Goal: Task Accomplishment & Management: Manage account settings

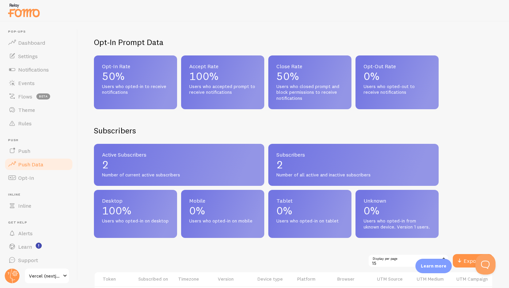
scroll to position [238, 0]
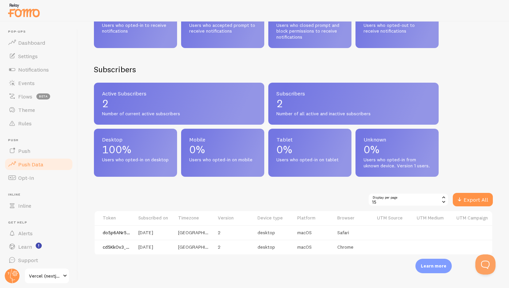
click at [382, 196] on div "15" at bounding box center [408, 199] width 81 height 13
click at [430, 195] on div "15" at bounding box center [408, 199] width 81 height 13
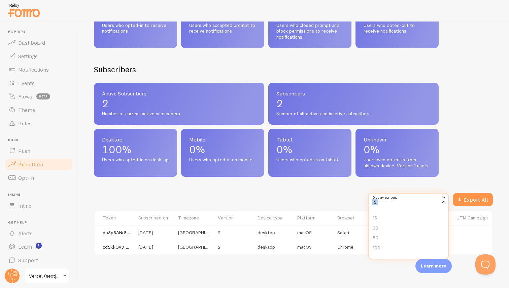
click at [430, 195] on div "15" at bounding box center [408, 199] width 81 height 13
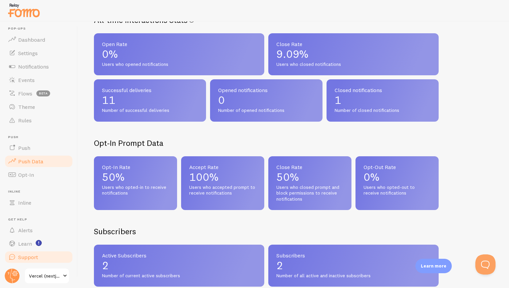
scroll to position [3, 0]
click at [46, 276] on span "Vercel (nextjs Boilerplate Three Xi 61)" at bounding box center [45, 276] width 32 height 8
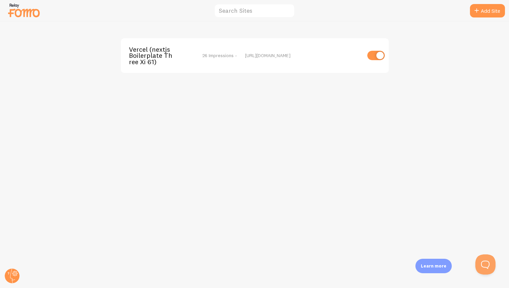
click at [213, 56] on span "26 Impressions -" at bounding box center [219, 56] width 35 height 6
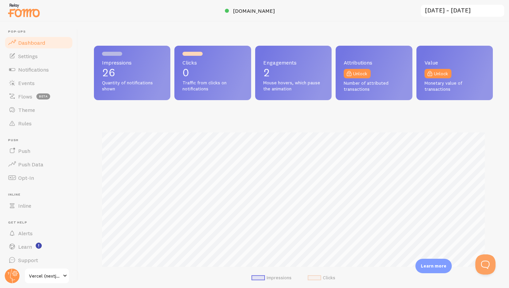
scroll to position [177, 399]
click at [146, 80] on span "Quantity of notifications shown" at bounding box center [132, 86] width 60 height 12
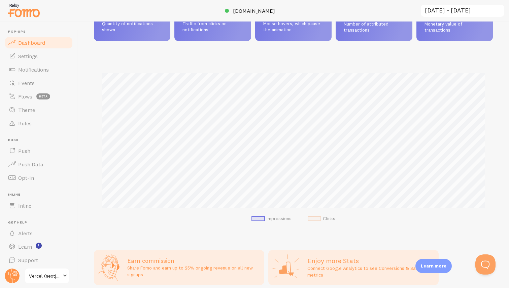
scroll to position [89, 0]
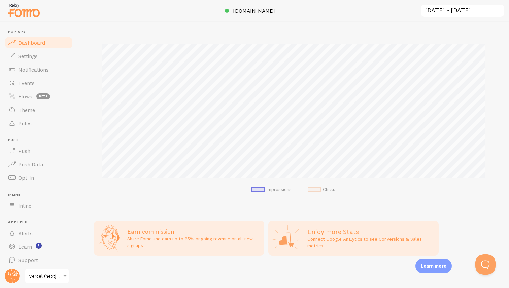
click at [315, 191] on span at bounding box center [314, 189] width 13 height 5
click at [262, 189] on span at bounding box center [257, 189] width 13 height 5
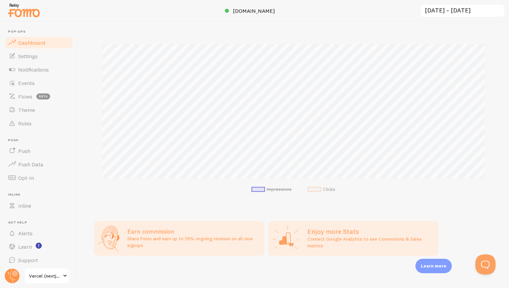
click at [262, 189] on span at bounding box center [257, 189] width 13 height 5
click at [311, 233] on h2 "Enjoy more Stats" at bounding box center [370, 232] width 127 height 9
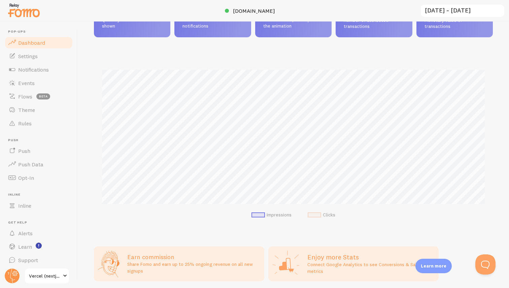
scroll to position [89, 0]
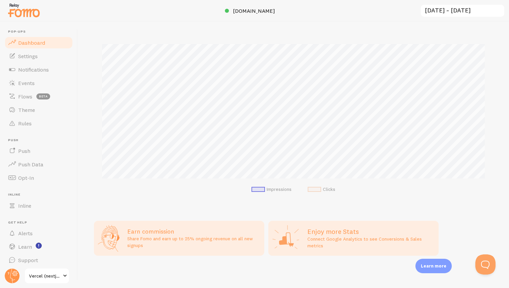
click at [201, 235] on h3 "Earn commission" at bounding box center [193, 232] width 133 height 8
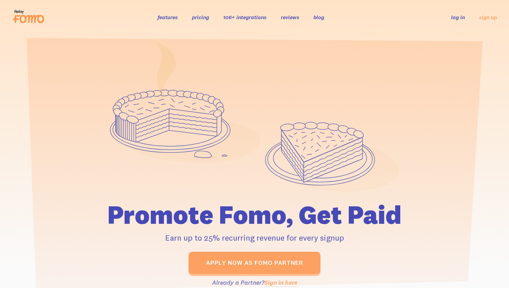
click at [251, 217] on h1 "Promote Fomo, Get Paid" at bounding box center [255, 215] width 376 height 26
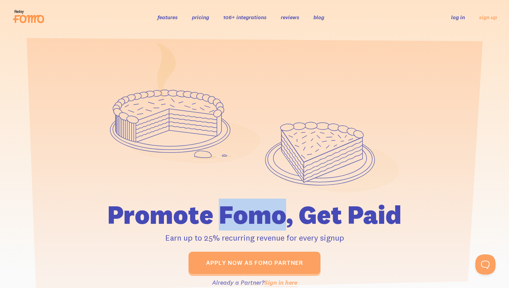
click at [251, 217] on h1 "Promote Fomo, Get Paid" at bounding box center [255, 215] width 376 height 26
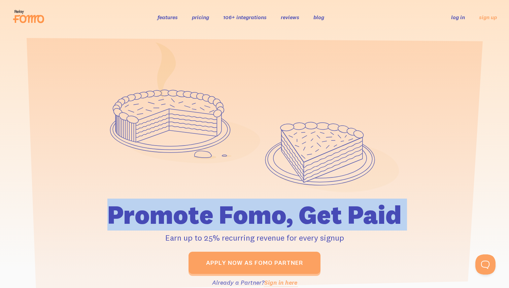
click at [253, 218] on h1 "Promote Fomo, Get Paid" at bounding box center [255, 215] width 376 height 26
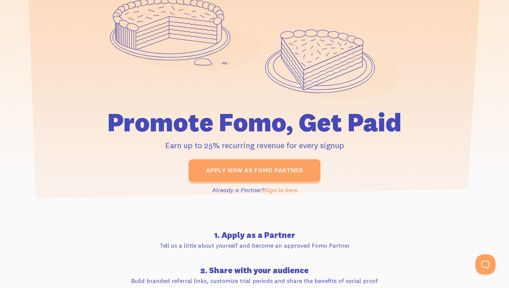
scroll to position [94, 0]
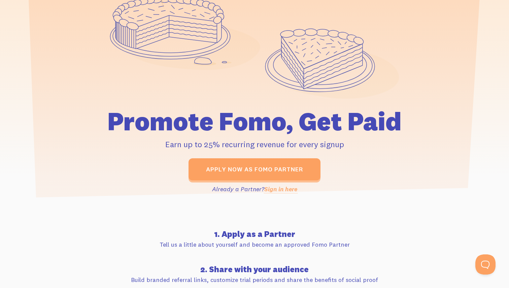
click at [225, 191] on p "Already a Partner? Sign in here" at bounding box center [255, 189] width 376 height 9
click at [234, 189] on p "Already a Partner? Sign in here" at bounding box center [255, 189] width 376 height 9
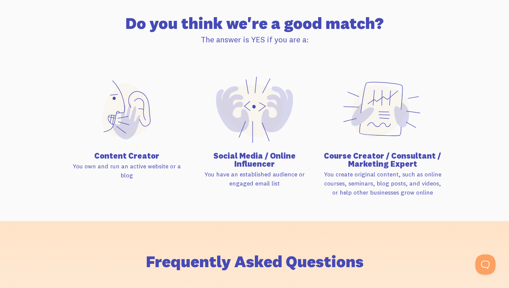
scroll to position [463, 0]
click at [123, 151] on h4 "Content Creator" at bounding box center [127, 155] width 120 height 8
click at [128, 152] on h4 "Content Creator" at bounding box center [127, 155] width 120 height 8
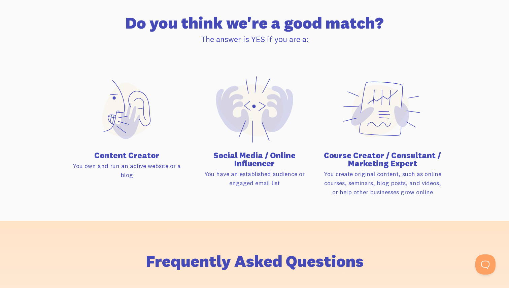
click at [113, 153] on h4 "Content Creator" at bounding box center [127, 155] width 120 height 8
click at [120, 153] on h4 "Content Creator" at bounding box center [127, 155] width 120 height 8
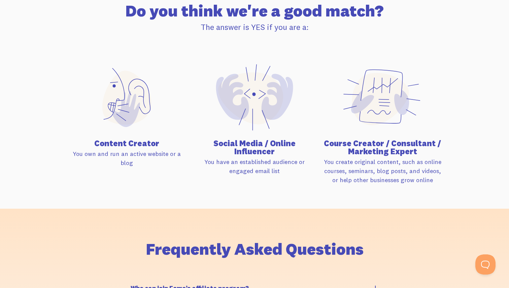
scroll to position [475, 0]
click at [237, 145] on h4 "Social Media / Online Influencer" at bounding box center [255, 148] width 120 height 16
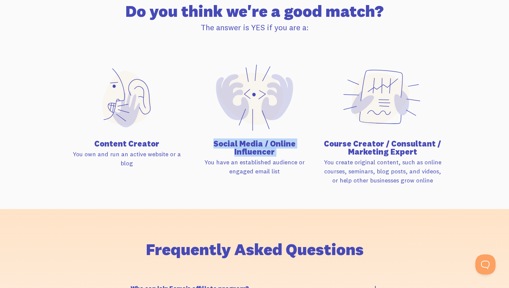
click at [244, 146] on h4 "Social Media / Online Influencer" at bounding box center [255, 148] width 120 height 16
click at [240, 161] on p "You have an established audience or engaged email list" at bounding box center [255, 167] width 120 height 18
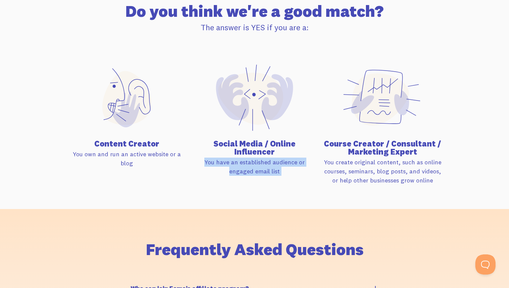
click at [245, 163] on p "You have an established audience or engaged email list" at bounding box center [255, 167] width 120 height 18
click at [242, 144] on h4 "Social Media / Online Influencer" at bounding box center [255, 148] width 120 height 16
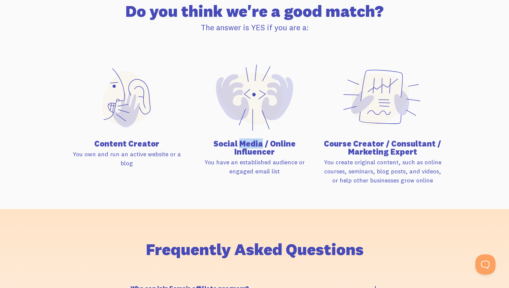
click at [242, 144] on h4 "Social Media / Online Influencer" at bounding box center [255, 148] width 120 height 16
click at [245, 144] on h4 "Social Media / Online Influencer" at bounding box center [255, 148] width 120 height 16
click at [232, 141] on h4 "Social Media / Online Influencer" at bounding box center [255, 148] width 120 height 16
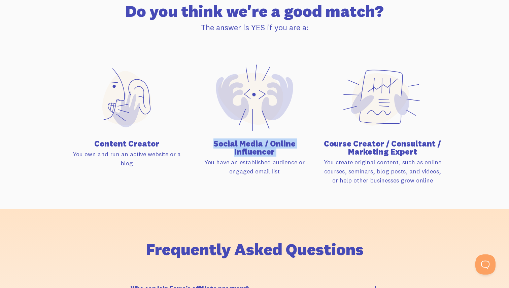
click at [232, 141] on h4 "Social Media / Online Influencer" at bounding box center [255, 148] width 120 height 16
click at [332, 140] on h4 "Course Creator / Consultant / Marketing Expert" at bounding box center [382, 148] width 120 height 16
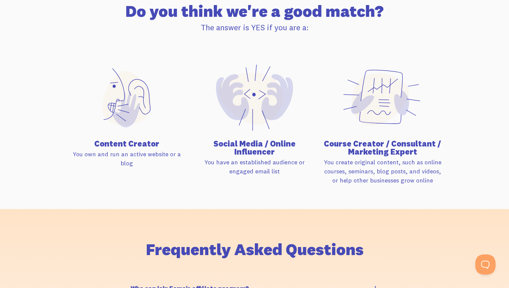
click at [332, 140] on h4 "Course Creator / Consultant / Marketing Expert" at bounding box center [382, 148] width 120 height 16
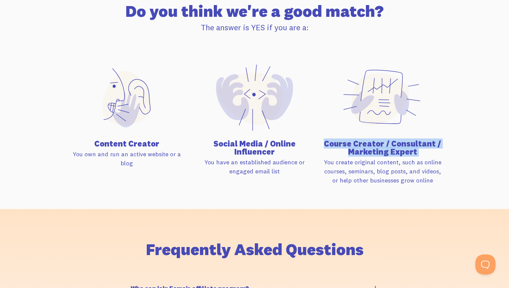
click at [332, 140] on h4 "Course Creator / Consultant / Marketing Expert" at bounding box center [382, 148] width 120 height 16
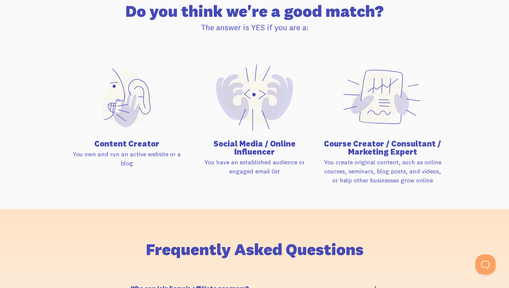
click at [332, 140] on h4 "Course Creator / Consultant / Marketing Expert" at bounding box center [382, 148] width 120 height 16
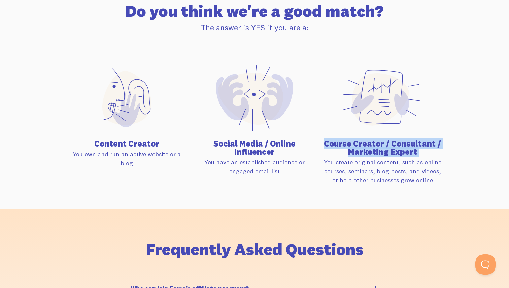
click at [332, 140] on h4 "Course Creator / Consultant / Marketing Expert" at bounding box center [382, 148] width 120 height 16
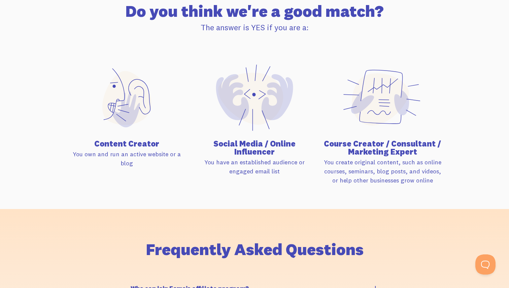
click at [227, 143] on h4 "Social Media / Online Influencer" at bounding box center [255, 148] width 120 height 16
click at [103, 143] on h4 "Content Creator" at bounding box center [127, 144] width 120 height 8
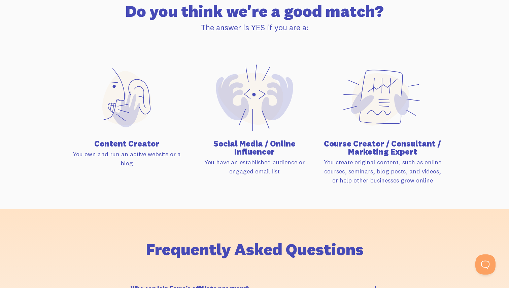
click at [103, 143] on h4 "Content Creator" at bounding box center [127, 144] width 120 height 8
click at [112, 144] on h4 "Content Creator" at bounding box center [127, 144] width 120 height 8
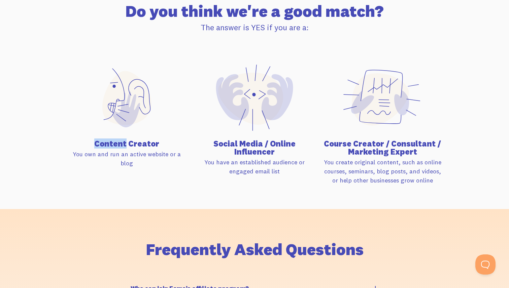
click at [112, 144] on h4 "Content Creator" at bounding box center [127, 144] width 120 height 8
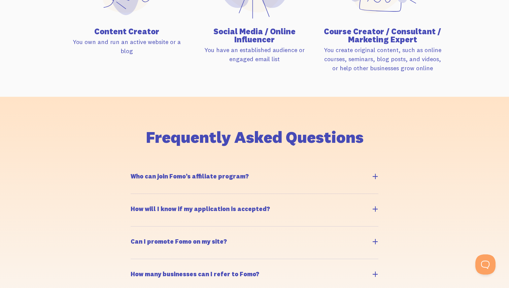
scroll to position [598, 0]
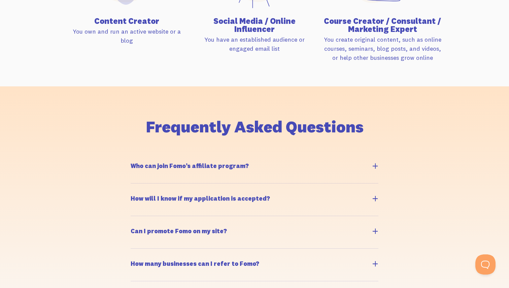
click at [168, 164] on h5 "Who can join Fomo’s affiliate program?" at bounding box center [190, 166] width 118 height 6
click at [136, 157] on input "Who can join Fomo’s affiliate program?" at bounding box center [134, 154] width 4 height 4
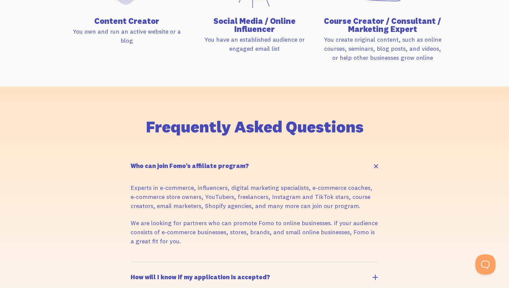
click at [168, 164] on h5 "Who can join Fomo’s affiliate program?" at bounding box center [190, 166] width 118 height 6
click at [136, 157] on input "Who can join Fomo’s affiliate program?" at bounding box center [134, 154] width 4 height 4
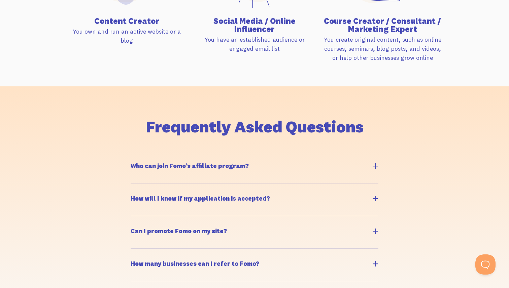
click at [194, 165] on h5 "Who can join Fomo’s affiliate program?" at bounding box center [190, 166] width 118 height 6
click at [136, 157] on input "Who can join Fomo’s affiliate program?" at bounding box center [134, 154] width 4 height 4
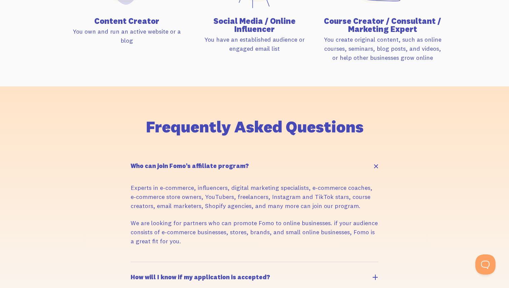
click at [194, 165] on h5 "Who can join Fomo’s affiliate program?" at bounding box center [190, 166] width 118 height 6
click at [136, 157] on input "Who can join Fomo’s affiliate program?" at bounding box center [134, 154] width 4 height 4
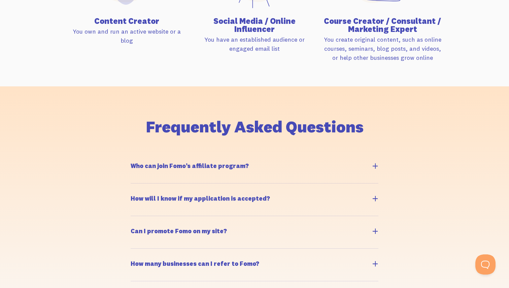
click at [194, 165] on h5 "Who can join Fomo’s affiliate program?" at bounding box center [190, 166] width 118 height 6
click at [136, 157] on input "Who can join Fomo’s affiliate program?" at bounding box center [134, 154] width 4 height 4
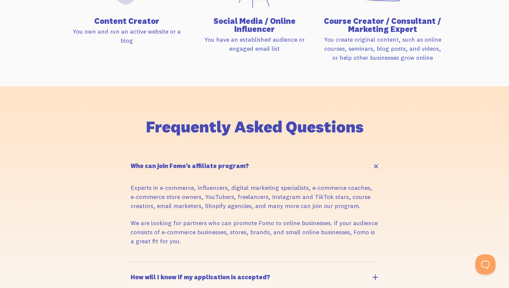
click at [194, 165] on h5 "Who can join Fomo’s affiliate program?" at bounding box center [190, 166] width 118 height 6
click at [136, 157] on input "Who can join Fomo’s affiliate program?" at bounding box center [134, 154] width 4 height 4
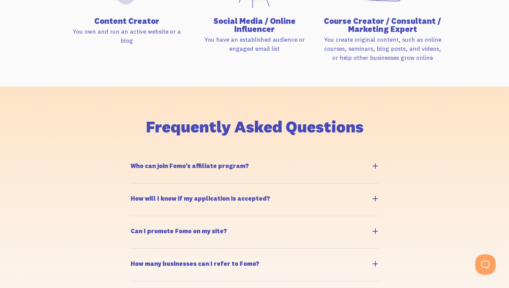
click at [194, 165] on h5 "Who can join Fomo’s affiliate program?" at bounding box center [190, 166] width 118 height 6
click at [136, 157] on input "Who can join Fomo’s affiliate program?" at bounding box center [134, 154] width 4 height 4
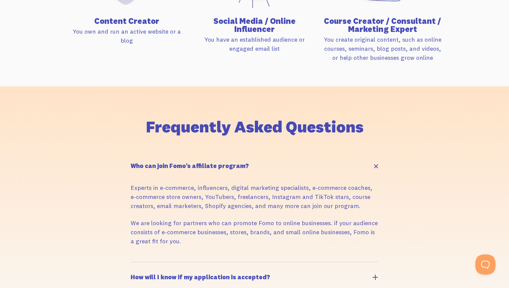
click at [194, 166] on h5 "Who can join Fomo’s affiliate program?" at bounding box center [190, 166] width 118 height 6
click at [136, 157] on input "Who can join Fomo’s affiliate program?" at bounding box center [134, 154] width 4 height 4
checkbox input "false"
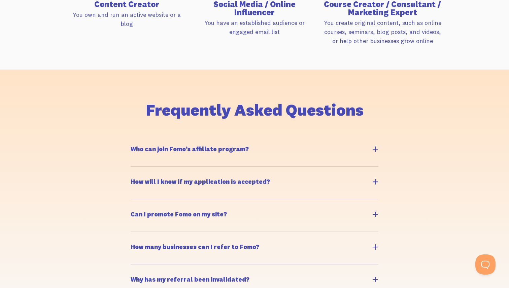
scroll to position [628, 0]
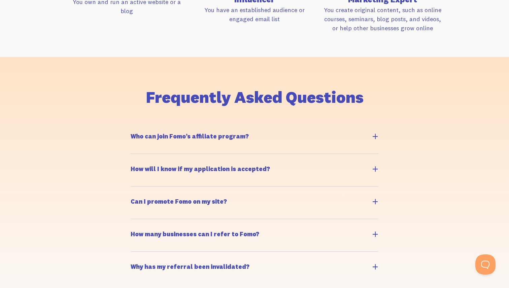
click at [186, 168] on h5 "How will I know if my application is accepted?" at bounding box center [200, 169] width 139 height 6
click at [136, 160] on input "How will I know if my application is accepted?" at bounding box center [134, 157] width 4 height 4
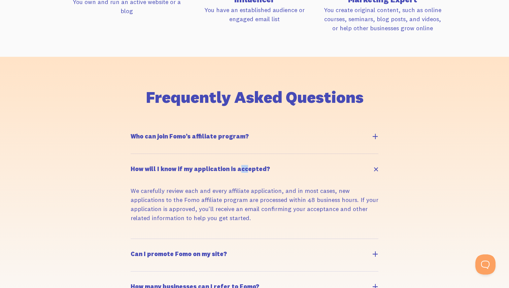
click at [186, 168] on h5 "How will I know if my application is accepted?" at bounding box center [200, 169] width 139 height 6
click at [136, 160] on input "How will I know if my application is accepted?" at bounding box center [134, 157] width 4 height 4
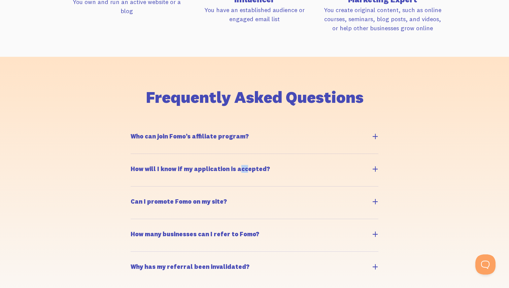
click at [186, 168] on h5 "How will I know if my application is accepted?" at bounding box center [200, 169] width 139 height 6
click at [136, 160] on input "How will I know if my application is accepted?" at bounding box center [134, 157] width 4 height 4
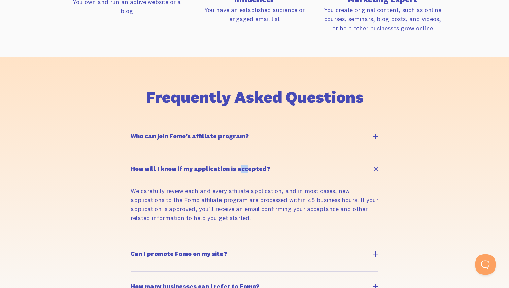
click at [186, 168] on h5 "How will I know if my application is accepted?" at bounding box center [200, 169] width 139 height 6
click at [136, 160] on input "How will I know if my application is accepted?" at bounding box center [134, 157] width 4 height 4
checkbox input "false"
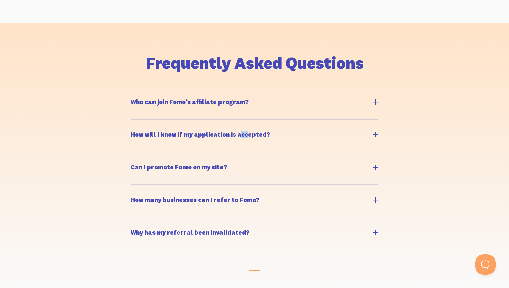
scroll to position [666, 0]
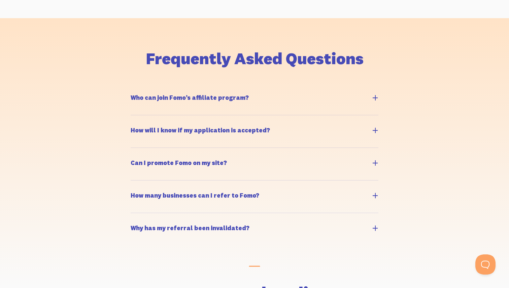
click at [186, 164] on h5 "Can I promote Fomo on my site?" at bounding box center [179, 163] width 96 height 6
click at [136, 153] on input "Can I promote Fomo on my site?" at bounding box center [134, 151] width 4 height 4
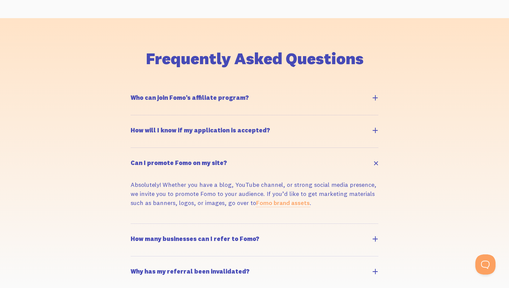
click at [186, 164] on h5 "Can I promote Fomo on my site?" at bounding box center [179, 163] width 96 height 6
click at [136, 153] on input "Can I promote Fomo on my site?" at bounding box center [134, 151] width 4 height 4
checkbox input "false"
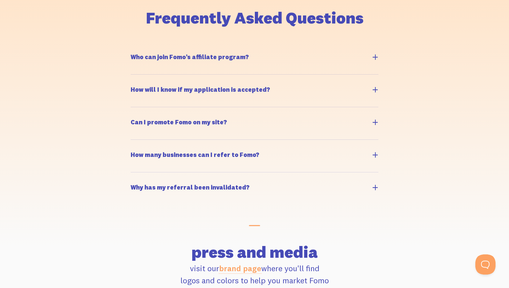
scroll to position [714, 0]
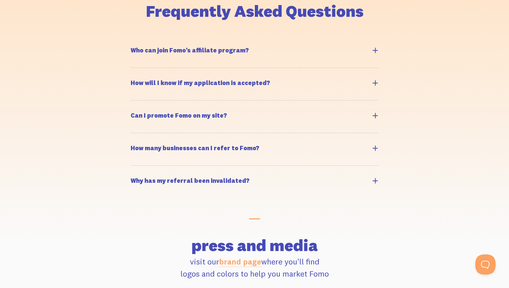
click at [188, 150] on h5 "How many businesses can I refer to Fomo?" at bounding box center [195, 148] width 129 height 6
click at [136, 139] on input "How many businesses can I refer to Fomo?" at bounding box center [134, 136] width 4 height 4
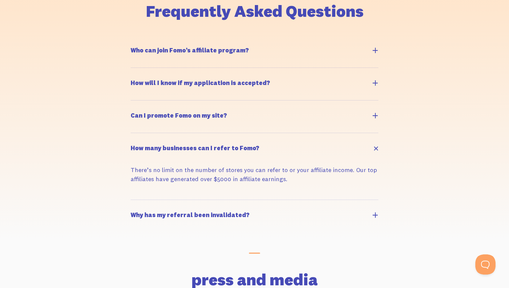
click at [188, 150] on h5 "How many businesses can I refer to Fomo?" at bounding box center [195, 148] width 129 height 6
click at [136, 139] on input "How many businesses can I refer to Fomo?" at bounding box center [134, 136] width 4 height 4
checkbox input "false"
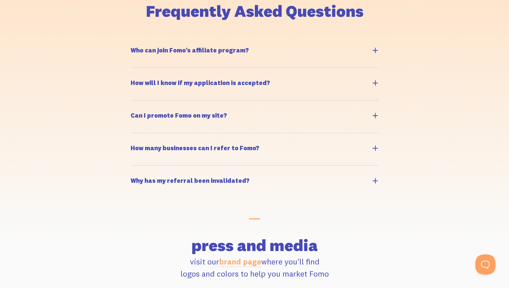
click at [188, 179] on h5 "Why has my referral been invalidated?" at bounding box center [190, 181] width 119 height 6
click at [136, 171] on input "Why has my referral been invalidated?" at bounding box center [134, 169] width 4 height 4
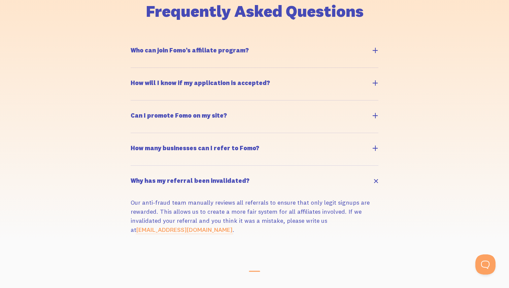
click at [188, 179] on h5 "Why has my referral been invalidated?" at bounding box center [190, 181] width 119 height 6
click at [136, 171] on input "Why has my referral been invalidated?" at bounding box center [134, 169] width 4 height 4
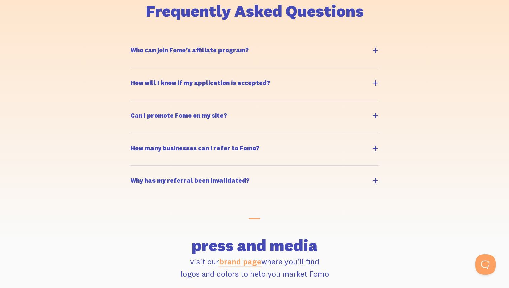
click at [188, 179] on h5 "Why has my referral been invalidated?" at bounding box center [190, 181] width 119 height 6
click at [136, 171] on input "Why has my referral been invalidated?" at bounding box center [134, 169] width 4 height 4
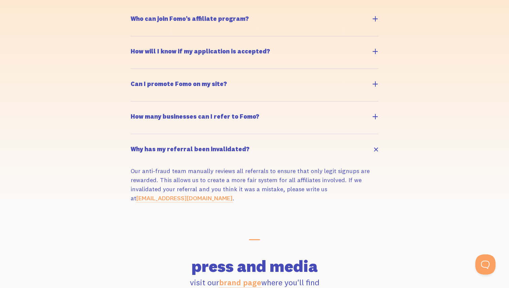
scroll to position [758, 0]
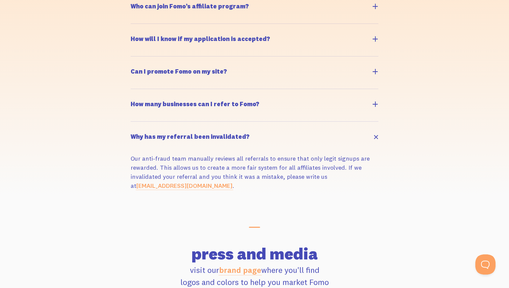
click at [194, 136] on h5 "Why has my referral been invalidated?" at bounding box center [190, 137] width 119 height 6
click at [136, 127] on input "Why has my referral been invalidated?" at bounding box center [134, 125] width 4 height 4
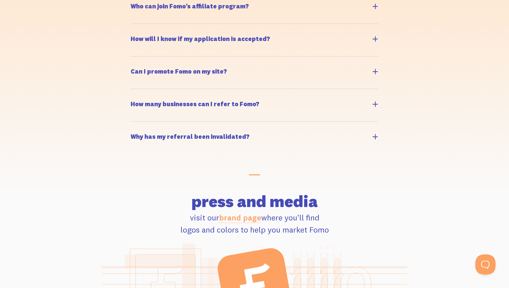
click at [194, 136] on h5 "Why has my referral been invalidated?" at bounding box center [190, 137] width 119 height 6
click at [136, 127] on input "Why has my referral been invalidated?" at bounding box center [134, 125] width 4 height 4
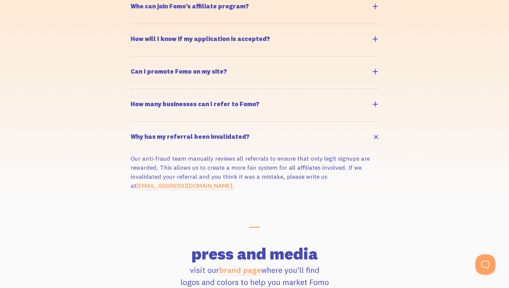
click at [194, 136] on h5 "Why has my referral been invalidated?" at bounding box center [190, 137] width 119 height 6
click at [136, 127] on input "Why has my referral been invalidated?" at bounding box center [134, 125] width 4 height 4
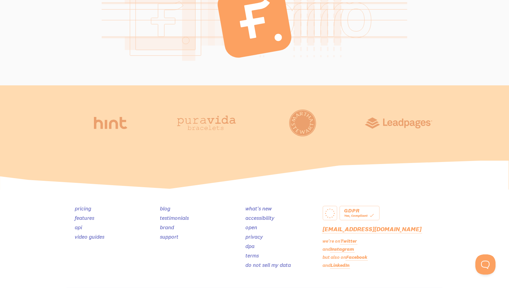
scroll to position [1055, 0]
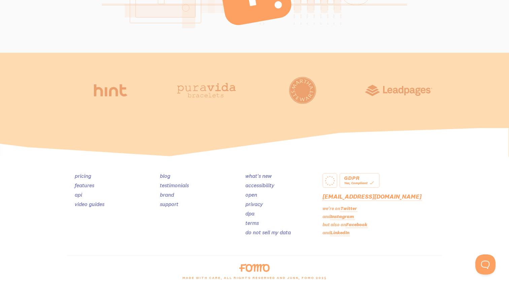
click at [330, 182] on icon at bounding box center [329, 180] width 13 height 13
click at [344, 180] on div "GDPR" at bounding box center [359, 178] width 31 height 4
click at [242, 278] on div "made with care, all rights reserved and junk, Fomo 2025" at bounding box center [255, 280] width 384 height 16
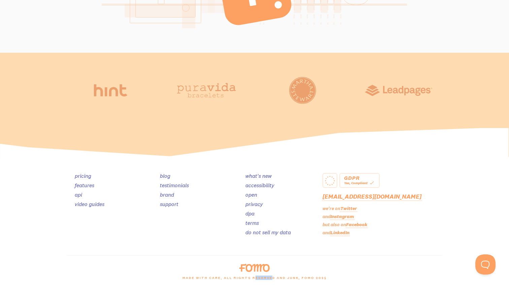
click at [242, 278] on div "made with care, all rights reserved and junk, Fomo 2025" at bounding box center [255, 280] width 384 height 16
click at [248, 278] on div "made with care, all rights reserved and junk, Fomo 2025" at bounding box center [255, 280] width 384 height 16
click at [326, 234] on p "and LinkedIn" at bounding box center [382, 233] width 120 height 7
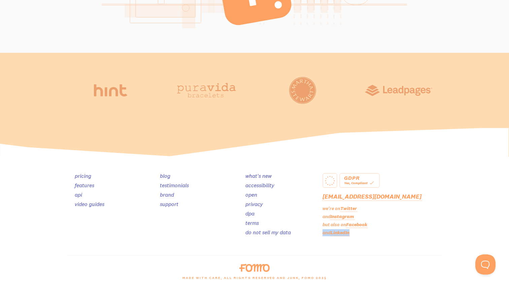
click at [328, 227] on p "but also on Facebook" at bounding box center [382, 224] width 120 height 7
click at [326, 218] on p "and Instagram" at bounding box center [382, 216] width 120 height 7
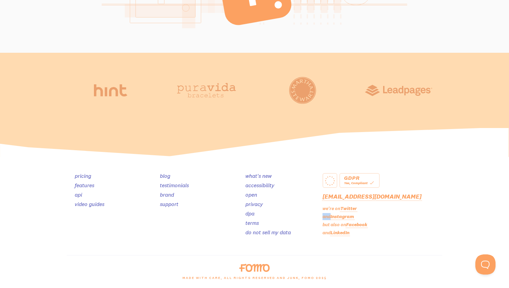
click at [326, 218] on p "and Instagram" at bounding box center [382, 216] width 120 height 7
click at [325, 207] on p "we're on Twitter" at bounding box center [382, 208] width 120 height 7
click at [329, 180] on icon at bounding box center [329, 180] width 13 height 13
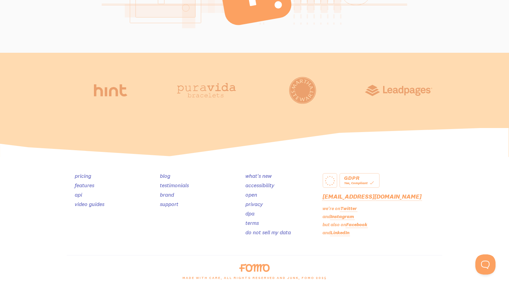
click at [326, 232] on p "and LinkedIn" at bounding box center [382, 233] width 120 height 7
click at [327, 224] on p "but also on Facebook" at bounding box center [382, 224] width 120 height 7
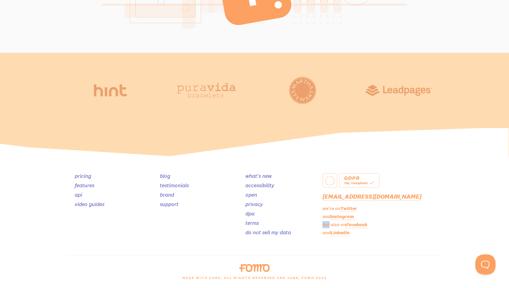
click at [327, 224] on p "but also on Facebook" at bounding box center [382, 224] width 120 height 7
click at [324, 218] on p "and Instagram" at bounding box center [382, 216] width 120 height 7
click at [327, 210] on p "we're on Twitter" at bounding box center [382, 208] width 120 height 7
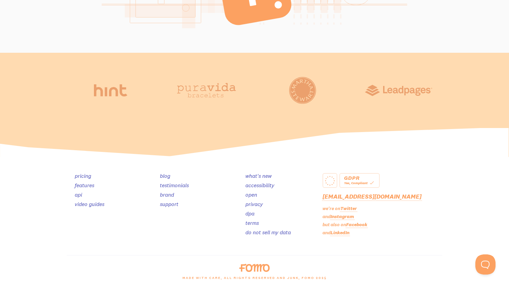
click at [327, 210] on p "we're on Twitter" at bounding box center [382, 208] width 120 height 7
click at [330, 210] on p "we're on Twitter" at bounding box center [382, 208] width 120 height 7
click at [332, 180] on icon at bounding box center [329, 180] width 13 height 13
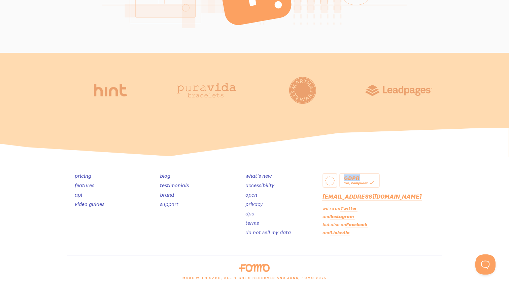
click at [332, 180] on icon at bounding box center [329, 180] width 13 height 13
click at [331, 180] on icon at bounding box center [329, 180] width 13 height 13
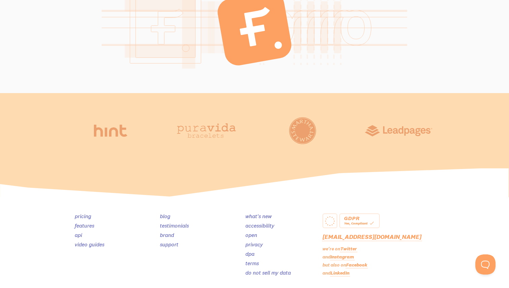
scroll to position [996, 0]
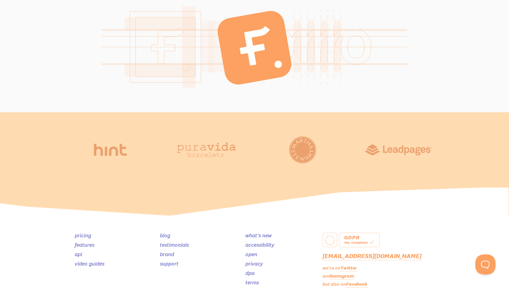
click at [301, 155] on img at bounding box center [302, 150] width 27 height 27
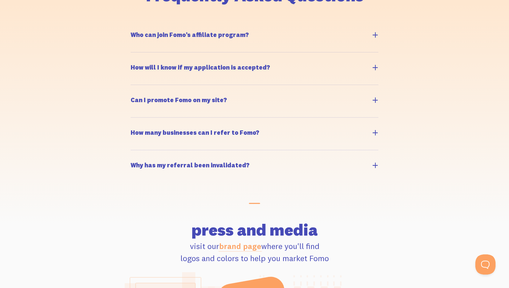
scroll to position [727, 0]
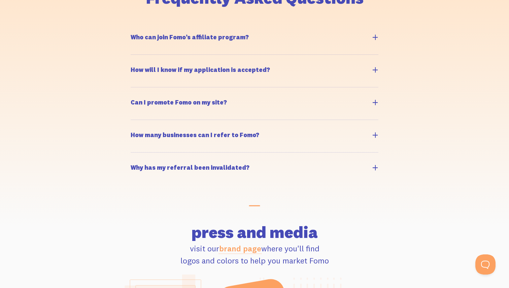
click at [227, 171] on h5 "Why has my referral been invalidated?" at bounding box center [190, 168] width 119 height 6
click at [136, 158] on input "Why has my referral been invalidated?" at bounding box center [134, 156] width 4 height 4
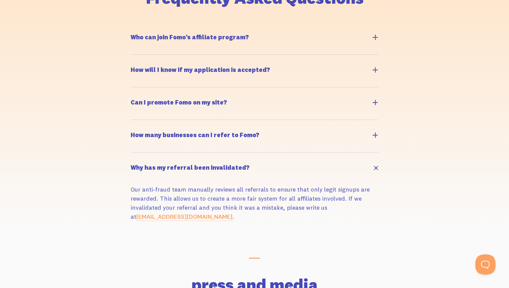
click at [231, 168] on h5 "Why has my referral been invalidated?" at bounding box center [190, 168] width 119 height 6
click at [136, 158] on input "Why has my referral been invalidated?" at bounding box center [134, 156] width 4 height 4
checkbox input "false"
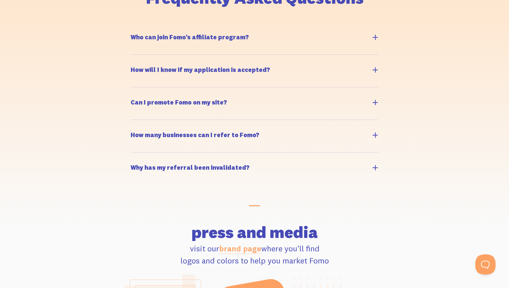
click at [212, 135] on h5 "How many businesses can I refer to Fomo?" at bounding box center [195, 135] width 129 height 6
click at [136, 126] on input "How many businesses can I refer to Fomo?" at bounding box center [134, 123] width 4 height 4
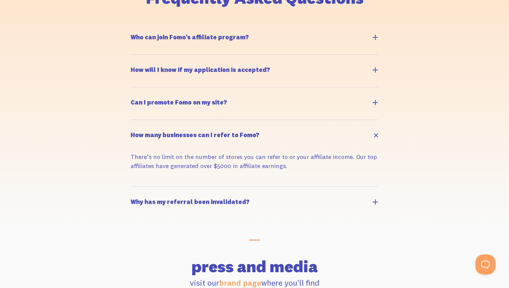
click at [212, 135] on h5 "How many businesses can I refer to Fomo?" at bounding box center [195, 135] width 129 height 6
click at [136, 126] on input "How many businesses can I refer to Fomo?" at bounding box center [134, 123] width 4 height 4
checkbox input "false"
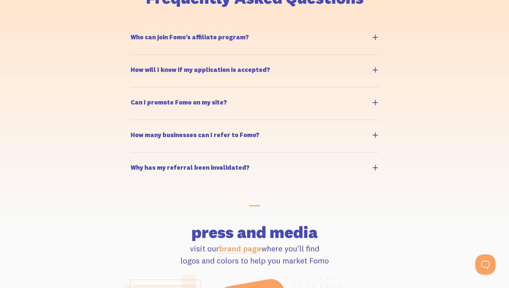
click at [204, 98] on label "Can I promote Fomo on my site?" at bounding box center [255, 104] width 248 height 32
click at [136, 93] on input "Can I promote Fomo on my site?" at bounding box center [134, 91] width 4 height 4
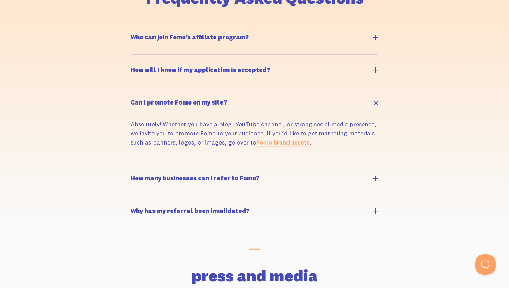
click at [206, 102] on h5 "Can I promote Fomo on my site?" at bounding box center [179, 103] width 96 height 6
click at [136, 93] on input "Can I promote Fomo on my site?" at bounding box center [134, 91] width 4 height 4
checkbox input "false"
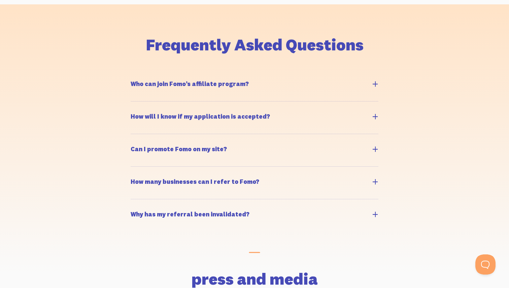
scroll to position [679, 0]
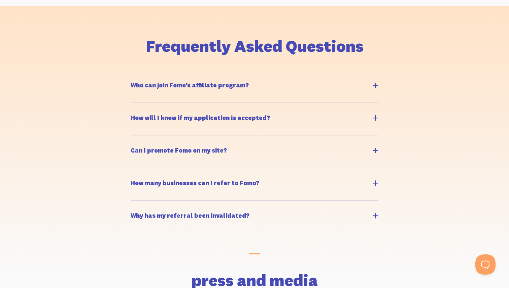
click at [201, 116] on h5 "How will I know if my application is accepted?" at bounding box center [200, 118] width 139 height 6
click at [136, 108] on input "How will I know if my application is accepted?" at bounding box center [134, 106] width 4 height 4
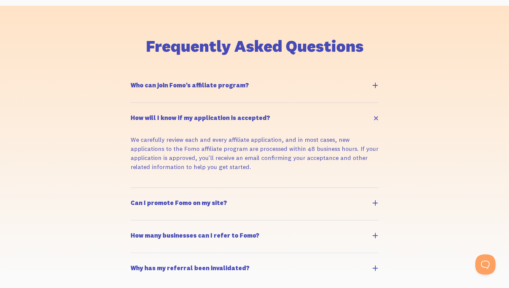
click at [201, 118] on h5 "How will I know if my application is accepted?" at bounding box center [200, 118] width 139 height 6
click at [136, 108] on input "How will I know if my application is accepted?" at bounding box center [134, 106] width 4 height 4
checkbox input "false"
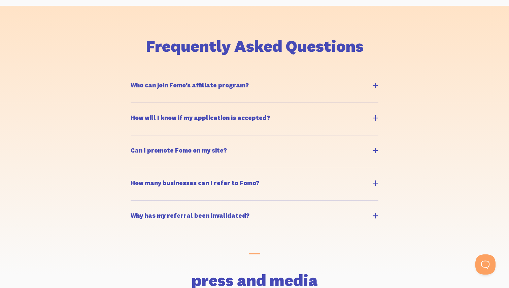
click at [198, 85] on h5 "Who can join Fomo’s affiliate program?" at bounding box center [190, 85] width 118 height 6
click at [136, 76] on input "Who can join Fomo’s affiliate program?" at bounding box center [134, 73] width 4 height 4
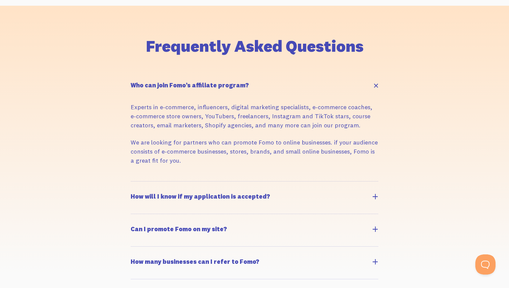
click at [198, 85] on h5 "Who can join Fomo’s affiliate program?" at bounding box center [190, 85] width 118 height 6
click at [136, 76] on input "Who can join Fomo’s affiliate program?" at bounding box center [134, 73] width 4 height 4
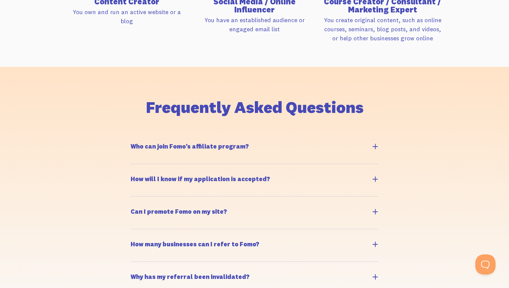
scroll to position [603, 0]
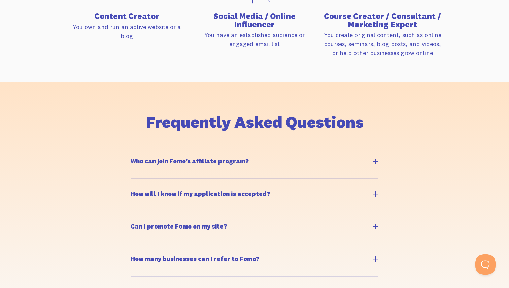
click at [218, 116] on h2 "Frequently Asked Questions" at bounding box center [255, 122] width 376 height 16
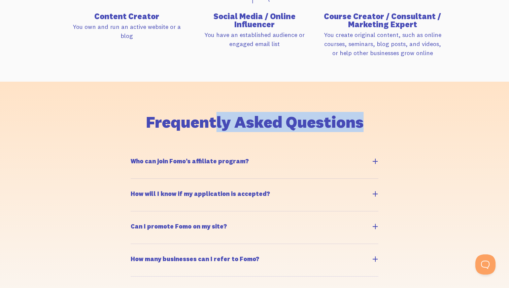
click at [229, 121] on h2 "Frequently Asked Questions" at bounding box center [255, 122] width 376 height 16
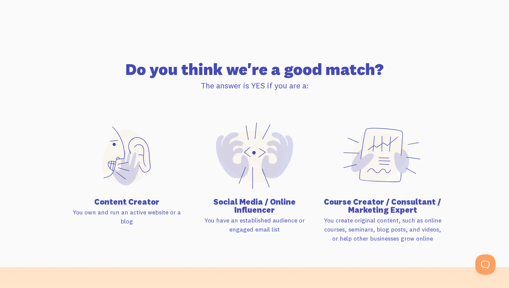
scroll to position [404, 0]
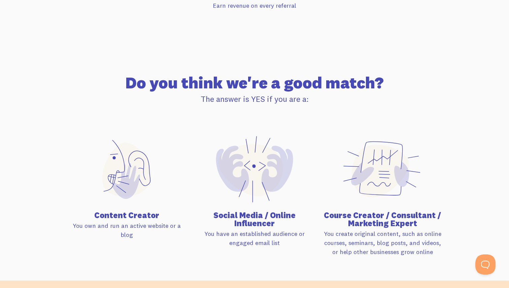
drag, startPoint x: 248, startPoint y: 177, endPoint x: 262, endPoint y: 204, distance: 29.5
click at [262, 204] on icon at bounding box center [254, 169] width 81 height 81
drag, startPoint x: 227, startPoint y: 166, endPoint x: 204, endPoint y: 170, distance: 22.9
click at [204, 170] on div "Social Media / Online Influencer You have an established audience or engaged em…" at bounding box center [255, 193] width 128 height 128
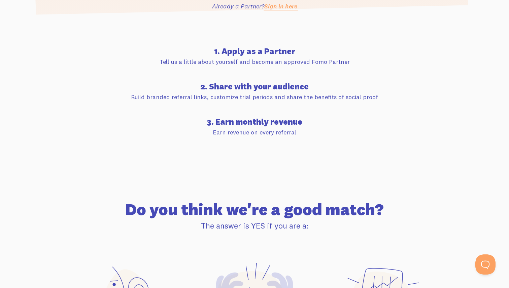
scroll to position [265, 0]
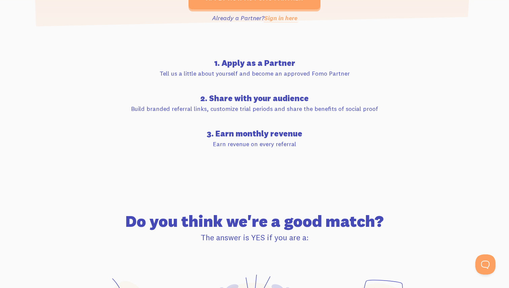
click at [232, 139] on div "3. Earn monthly revenue Earn revenue on every referral" at bounding box center [255, 139] width 384 height 19
click at [243, 135] on h4 "3. Earn monthly revenue" at bounding box center [255, 134] width 376 height 8
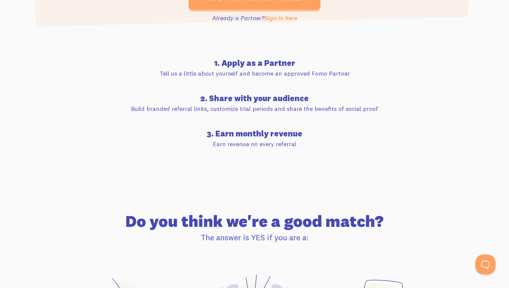
click at [246, 134] on h4 "3. Earn monthly revenue" at bounding box center [255, 134] width 376 height 8
click at [255, 133] on h4 "3. Earn monthly revenue" at bounding box center [255, 134] width 376 height 8
click at [251, 107] on p "Build branded referral links, customize trial periods and share the benefits of…" at bounding box center [255, 108] width 376 height 9
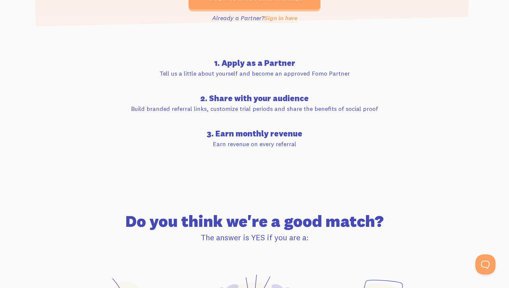
click at [251, 107] on p "Build branded referral links, customize trial periods and share the benefits of…" at bounding box center [255, 108] width 376 height 9
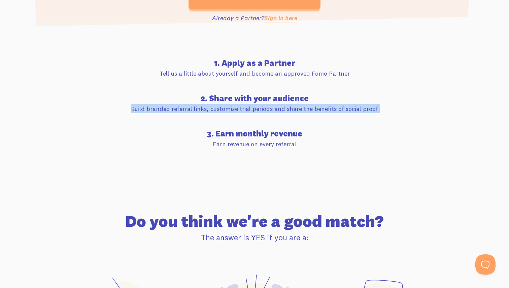
click at [251, 107] on p "Build branded referral links, customize trial periods and share the benefits of…" at bounding box center [255, 108] width 376 height 9
click at [251, 101] on h4 "2. Share with your audience" at bounding box center [255, 98] width 376 height 8
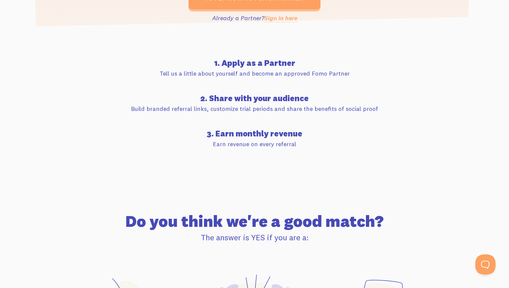
click at [251, 101] on h4 "2. Share with your audience" at bounding box center [255, 98] width 376 height 8
click at [259, 98] on h4 "2. Share with your audience" at bounding box center [255, 98] width 376 height 8
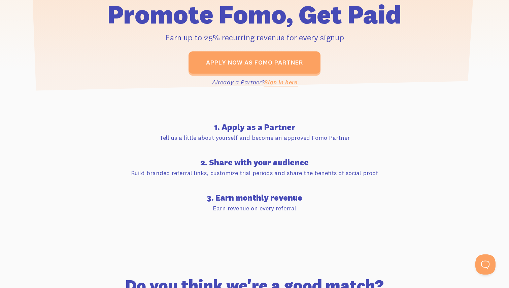
scroll to position [196, 0]
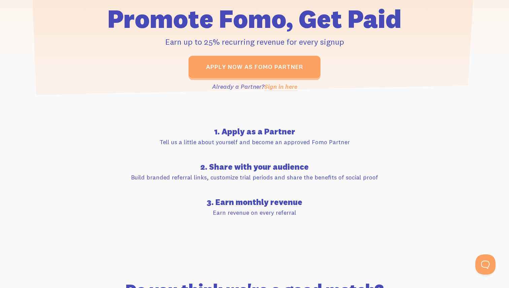
click at [248, 129] on h4 "1. Apply as a Partner" at bounding box center [255, 132] width 376 height 8
click at [247, 139] on p "Tell us a little about yourself and become an approved Fomo Partner" at bounding box center [255, 142] width 376 height 9
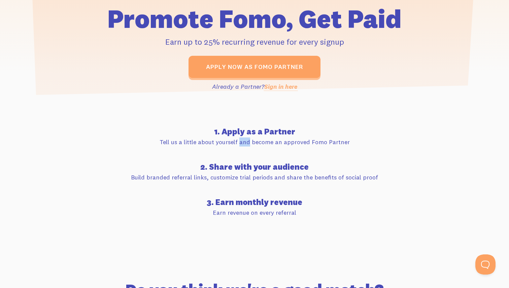
click at [247, 139] on p "Tell us a little about yourself and become an approved Fomo Partner" at bounding box center [255, 142] width 376 height 9
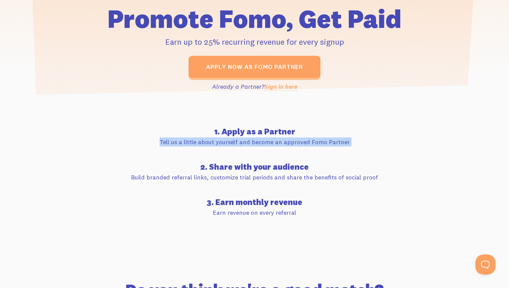
click at [252, 140] on p "Tell us a little about yourself and become an approved Fomo Partner" at bounding box center [255, 142] width 376 height 9
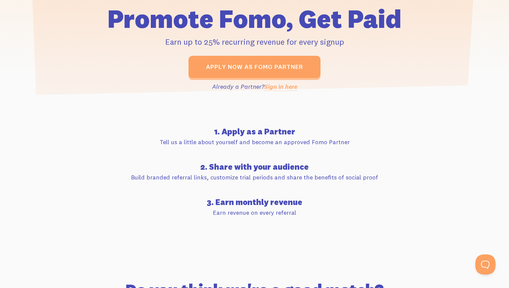
click at [252, 140] on p "Tell us a little about yourself and become an approved Fomo Partner" at bounding box center [255, 142] width 376 height 9
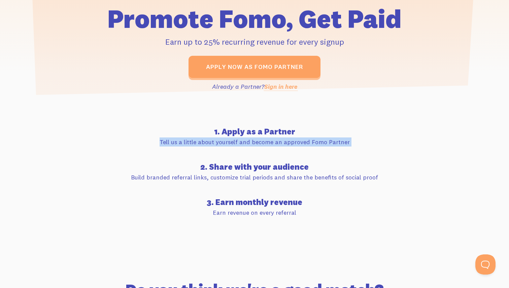
click at [252, 140] on p "Tell us a little about yourself and become an approved Fomo Partner" at bounding box center [255, 142] width 376 height 9
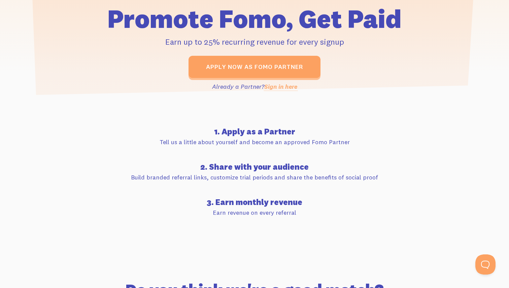
click at [250, 140] on p "Tell us a little about yourself and become an approved Fomo Partner" at bounding box center [255, 142] width 376 height 9
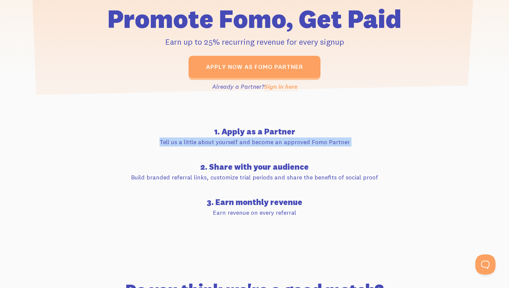
click at [250, 140] on p "Tell us a little about yourself and become an approved Fomo Partner" at bounding box center [255, 142] width 376 height 9
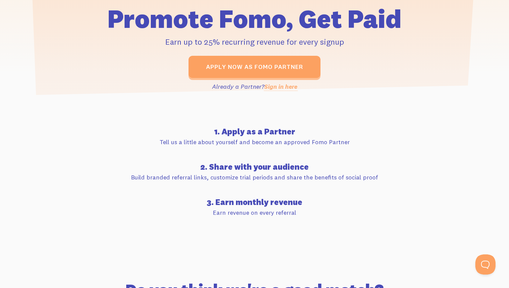
click at [250, 140] on p "Tell us a little about yourself and become an approved Fomo Partner" at bounding box center [255, 142] width 376 height 9
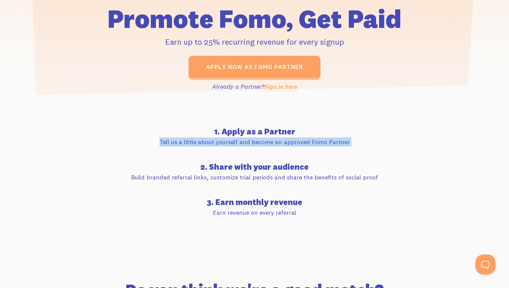
click at [251, 139] on p "Tell us a little about yourself and become an approved Fomo Partner" at bounding box center [255, 142] width 376 height 9
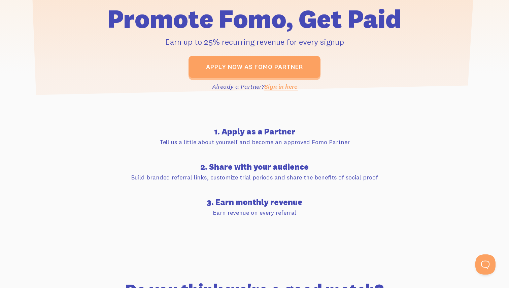
click at [247, 139] on p "Tell us a little about yourself and become an approved Fomo Partner" at bounding box center [255, 142] width 376 height 9
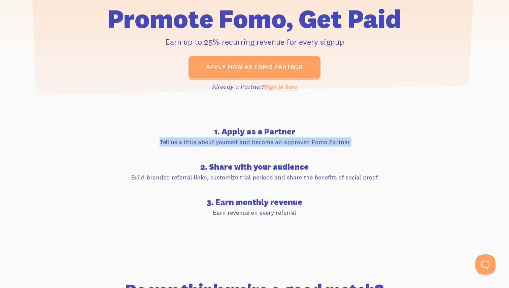
click at [247, 139] on p "Tell us a little about yourself and become an approved Fomo Partner" at bounding box center [255, 142] width 376 height 9
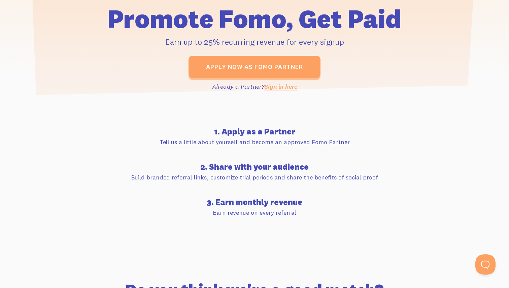
click at [247, 139] on p "Tell us a little about yourself and become an approved Fomo Partner" at bounding box center [255, 142] width 376 height 9
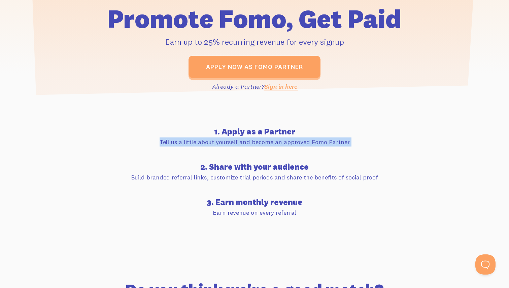
click at [247, 139] on p "Tell us a little about yourself and become an approved Fomo Partner" at bounding box center [255, 142] width 376 height 9
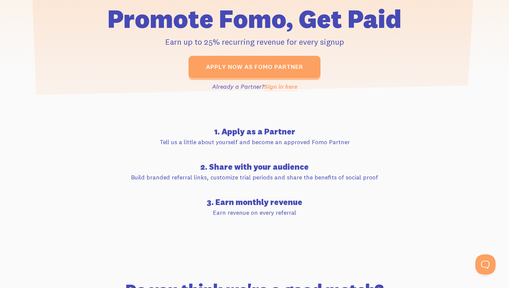
click at [247, 139] on p "Tell us a little about yourself and become an approved Fomo Partner" at bounding box center [255, 142] width 376 height 9
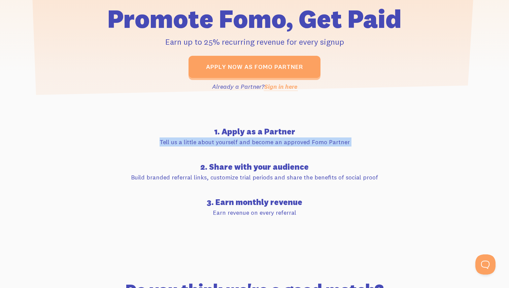
click at [247, 139] on p "Tell us a little about yourself and become an approved Fomo Partner" at bounding box center [255, 142] width 376 height 9
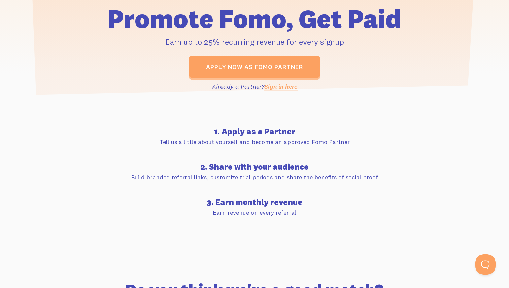
click at [246, 128] on h4 "1. Apply as a Partner" at bounding box center [255, 132] width 376 height 8
click at [246, 129] on h4 "1. Apply as a Partner" at bounding box center [255, 132] width 376 height 8
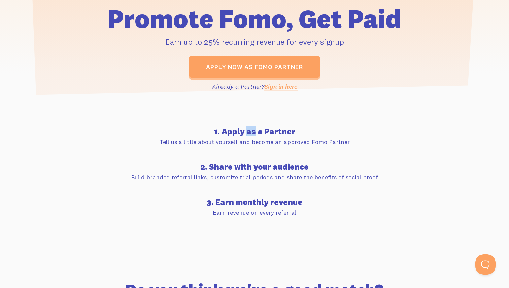
click at [246, 129] on h4 "1. Apply as a Partner" at bounding box center [255, 132] width 376 height 8
click at [247, 129] on h4 "1. Apply as a Partner" at bounding box center [255, 132] width 376 height 8
click at [245, 129] on h4 "1. Apply as a Partner" at bounding box center [255, 132] width 376 height 8
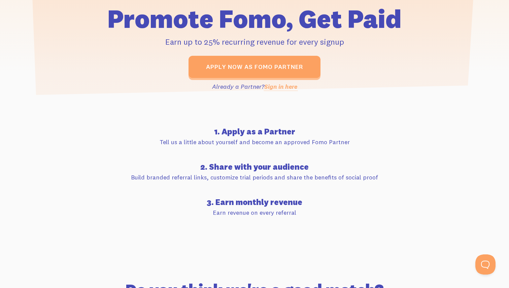
click at [244, 129] on h4 "1. Apply as a Partner" at bounding box center [255, 132] width 376 height 8
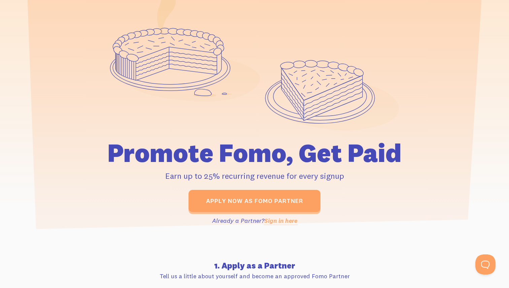
scroll to position [61, 0]
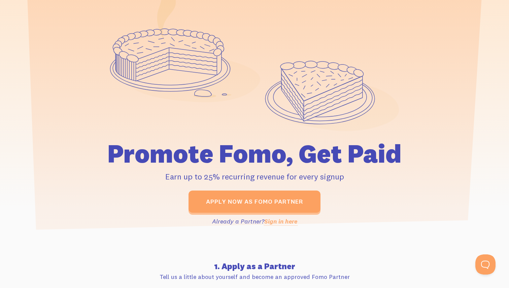
click at [245, 156] on h1 "Promote Fomo, Get Paid" at bounding box center [255, 154] width 376 height 26
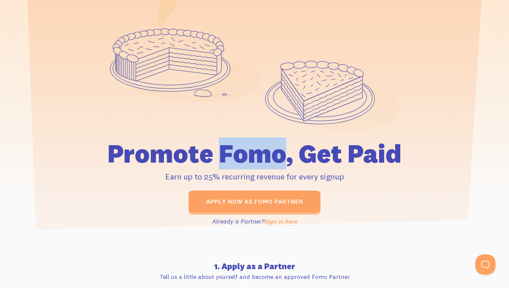
click at [245, 156] on h1 "Promote Fomo, Get Paid" at bounding box center [255, 154] width 376 height 26
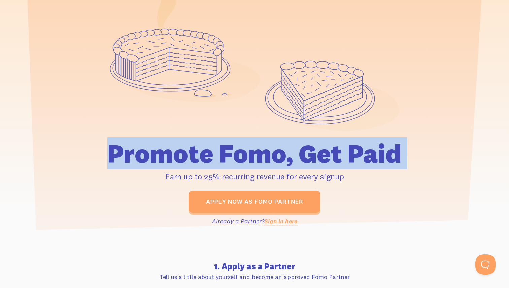
click at [250, 157] on h1 "Promote Fomo, Get Paid" at bounding box center [255, 154] width 376 height 26
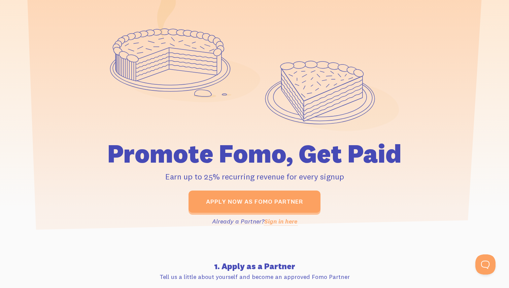
click at [250, 157] on h1 "Promote Fomo, Get Paid" at bounding box center [255, 154] width 376 height 26
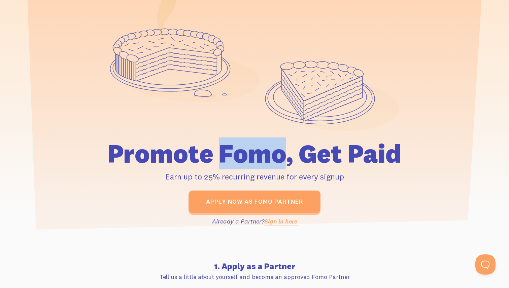
click at [250, 157] on h1 "Promote Fomo, Get Paid" at bounding box center [255, 154] width 376 height 26
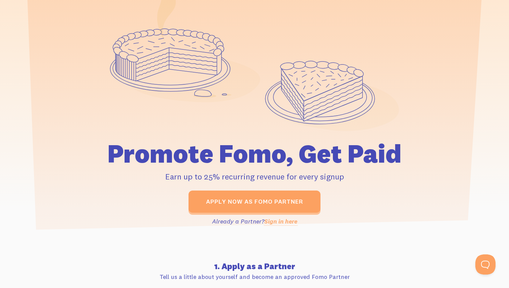
click at [261, 157] on h1 "Promote Fomo, Get Paid" at bounding box center [255, 154] width 376 height 26
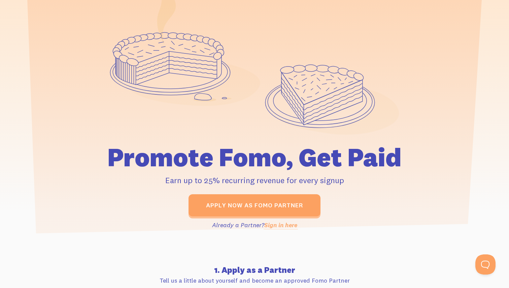
scroll to position [64, 0]
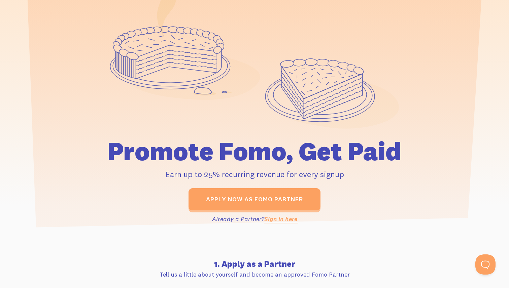
click at [194, 149] on h1 "Promote Fomo, Get Paid" at bounding box center [255, 152] width 376 height 26
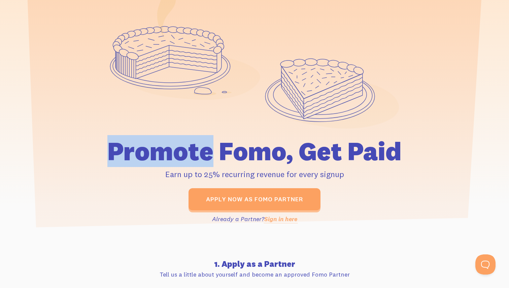
click at [194, 149] on h1 "Promote Fomo, Get Paid" at bounding box center [255, 152] width 376 height 26
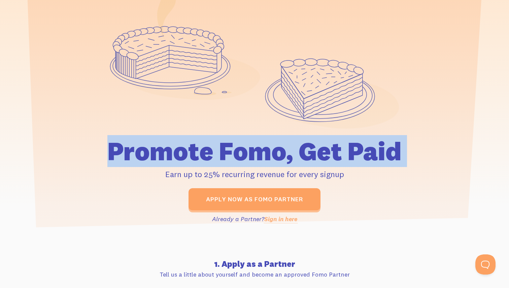
click at [185, 174] on p "Earn up to 25% recurring revenue for every signup" at bounding box center [255, 174] width 376 height 12
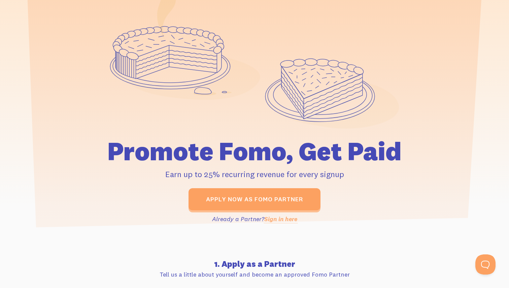
click at [185, 174] on p "Earn up to 25% recurring revenue for every signup" at bounding box center [255, 174] width 376 height 12
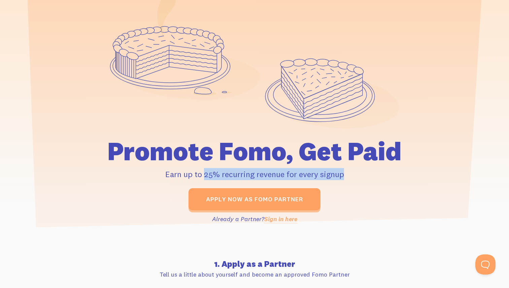
click at [185, 170] on p "Earn up to 25% recurring revenue for every signup" at bounding box center [255, 174] width 376 height 12
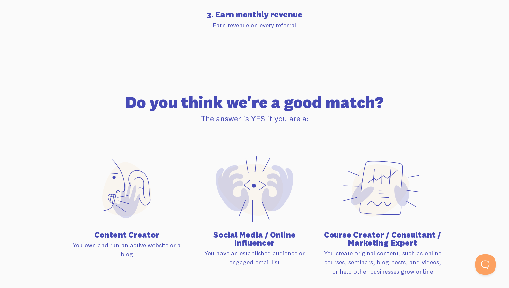
scroll to position [473, 0]
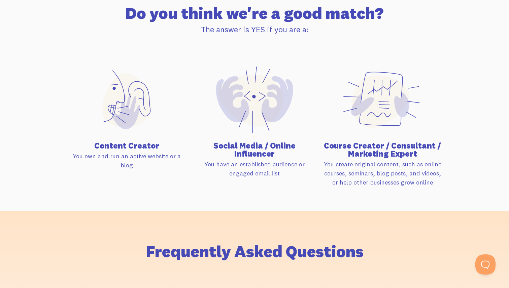
click at [115, 144] on h4 "Content Creator" at bounding box center [127, 146] width 120 height 8
click at [127, 146] on h4 "Content Creator" at bounding box center [127, 146] width 120 height 8
click at [113, 154] on p "You own and run an active website or a blog" at bounding box center [127, 161] width 120 height 18
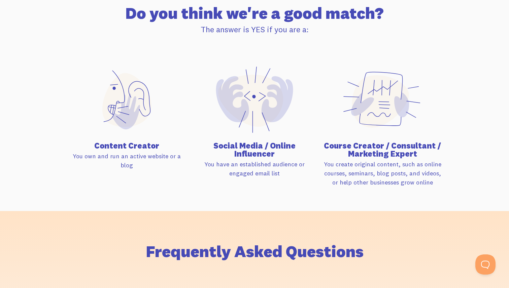
click at [113, 154] on p "You own and run an active website or a blog" at bounding box center [127, 161] width 120 height 18
click at [115, 154] on p "You own and run an active website or a blog" at bounding box center [127, 161] width 120 height 18
click at [239, 143] on h4 "Social Media / Online Influencer" at bounding box center [255, 150] width 120 height 16
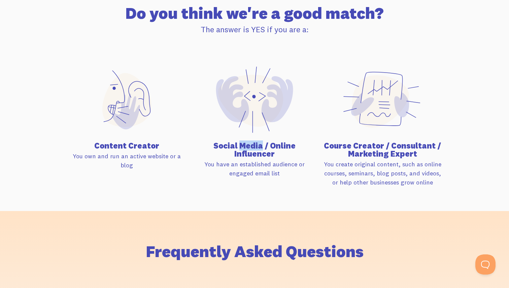
click at [239, 143] on h4 "Social Media / Online Influencer" at bounding box center [255, 150] width 120 height 16
click at [226, 162] on p "You have an established audience or engaged email list" at bounding box center [255, 169] width 120 height 18
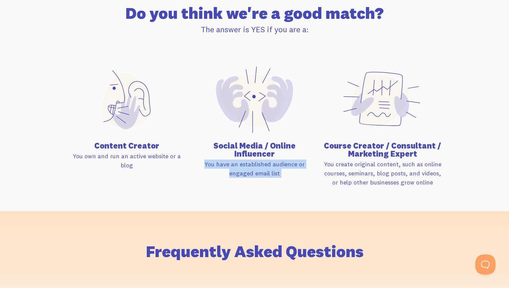
click at [226, 162] on p "You have an established audience or engaged email list" at bounding box center [255, 169] width 120 height 18
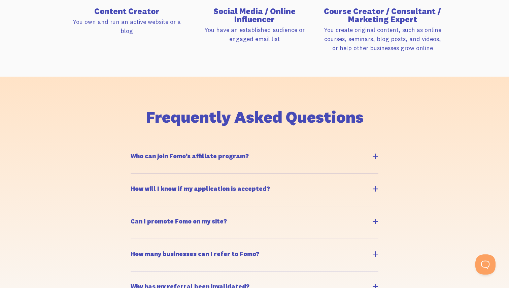
scroll to position [602, 0]
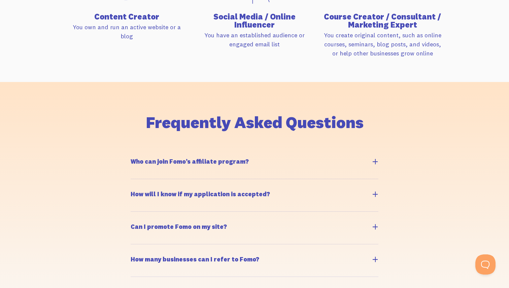
click at [249, 160] on label "Who can join Fomo’s affiliate program?" at bounding box center [255, 163] width 248 height 32
click at [136, 152] on input "Who can join Fomo’s affiliate program?" at bounding box center [134, 150] width 4 height 4
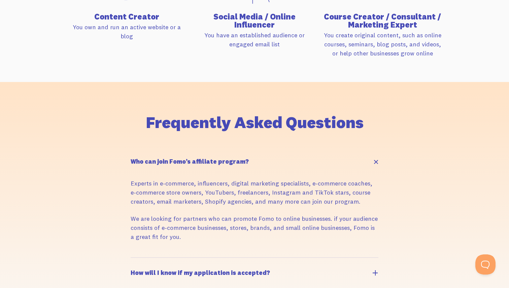
click at [249, 160] on label "Who can join Fomo’s affiliate program?" at bounding box center [255, 163] width 248 height 32
click at [136, 152] on input "Who can join Fomo’s affiliate program?" at bounding box center [134, 150] width 4 height 4
checkbox input "false"
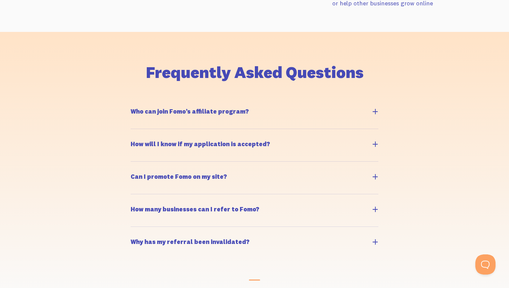
scroll to position [657, 0]
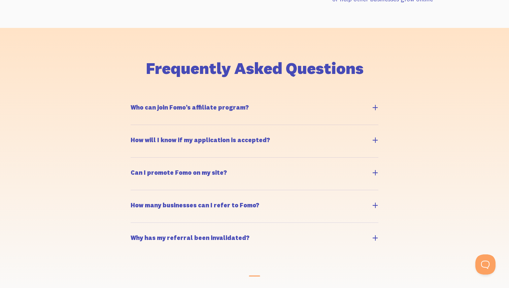
click at [223, 137] on h5 "How will I know if my application is accepted?" at bounding box center [200, 140] width 139 height 6
click at [136, 131] on input "How will I know if my application is accepted?" at bounding box center [134, 128] width 4 height 4
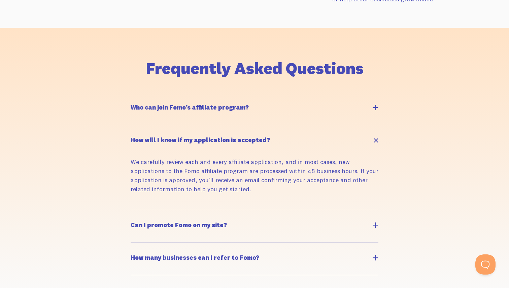
click at [223, 137] on h5 "How will I know if my application is accepted?" at bounding box center [200, 140] width 139 height 6
click at [136, 131] on input "How will I know if my application is accepted?" at bounding box center [134, 128] width 4 height 4
checkbox input "false"
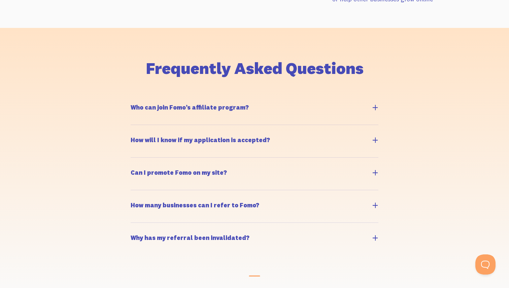
click at [215, 172] on h5 "Can I promote Fomo on my site?" at bounding box center [179, 173] width 96 height 6
click at [136, 163] on input "Can I promote Fomo on my site?" at bounding box center [134, 161] width 4 height 4
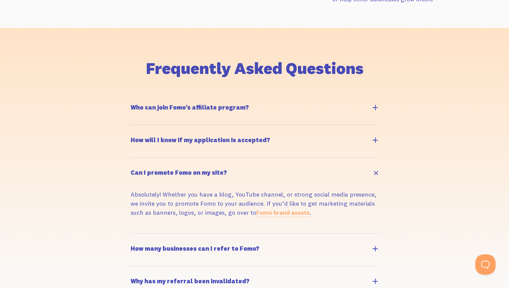
click at [215, 172] on h5 "Can I promote Fomo on my site?" at bounding box center [179, 173] width 96 height 6
click at [136, 163] on input "Can I promote Fomo on my site?" at bounding box center [134, 161] width 4 height 4
checkbox input "false"
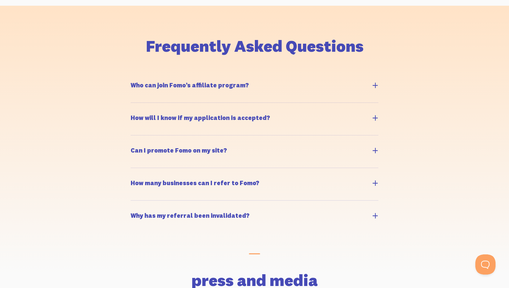
scroll to position [689, 0]
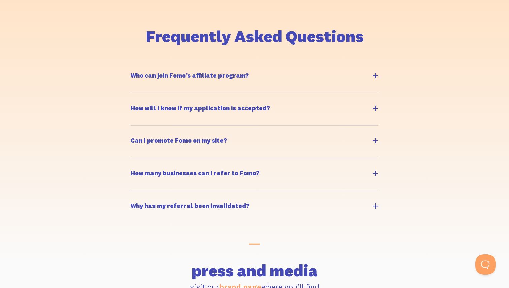
click at [213, 172] on h5 "How many businesses can I refer to Fomo?" at bounding box center [195, 174] width 129 height 6
click at [136, 164] on input "How many businesses can I refer to Fomo?" at bounding box center [134, 162] width 4 height 4
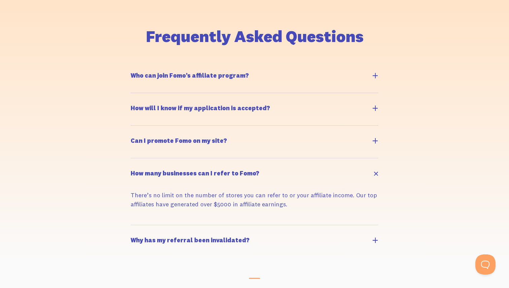
click at [213, 172] on h5 "How many businesses can I refer to Fomo?" at bounding box center [195, 174] width 129 height 6
click at [136, 164] on input "How many businesses can I refer to Fomo?" at bounding box center [134, 162] width 4 height 4
checkbox input "false"
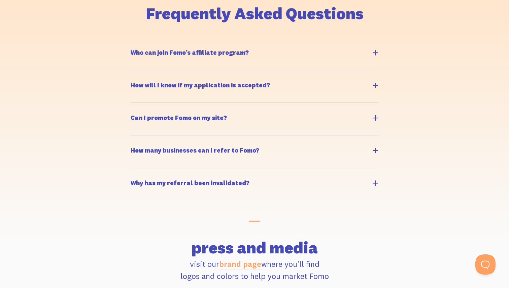
scroll to position [715, 0]
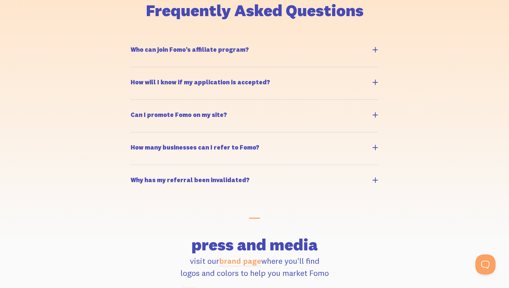
click at [208, 178] on h5 "Why has my referral been invalidated?" at bounding box center [190, 180] width 119 height 6
click at [136, 171] on input "Why has my referral been invalidated?" at bounding box center [134, 168] width 4 height 4
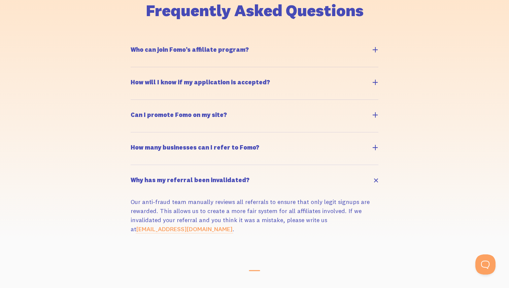
click at [208, 178] on h5 "Why has my referral been invalidated?" at bounding box center [190, 180] width 119 height 6
click at [136, 171] on input "Why has my referral been invalidated?" at bounding box center [134, 168] width 4 height 4
checkbox input "false"
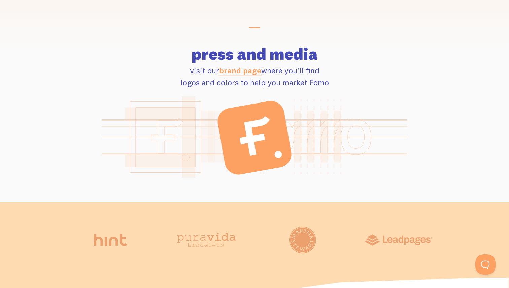
click at [208, 178] on img at bounding box center [255, 138] width 306 height 82
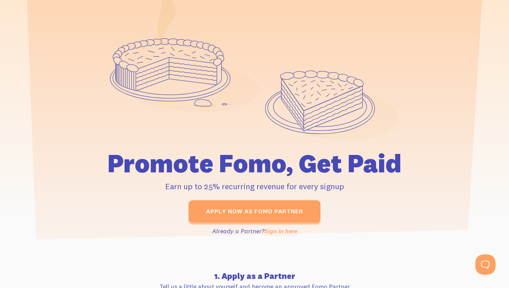
scroll to position [0, 0]
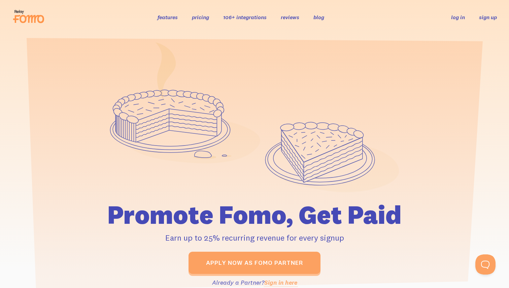
click at [483, 18] on link "sign up" at bounding box center [488, 17] width 18 height 7
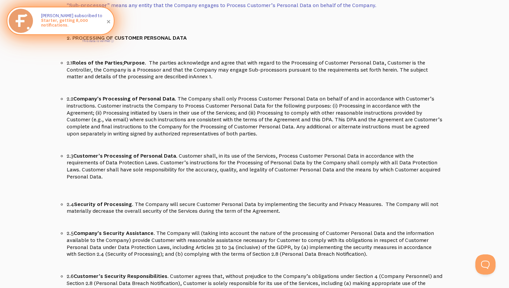
click at [109, 22] on span at bounding box center [108, 21] width 11 height 11
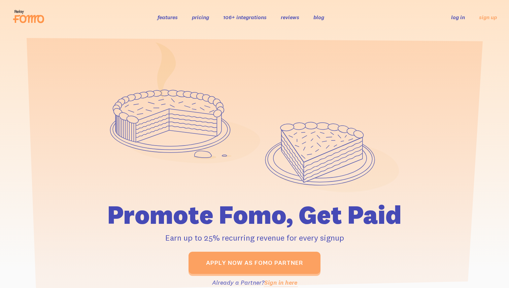
click at [458, 16] on link "log in" at bounding box center [458, 17] width 14 height 7
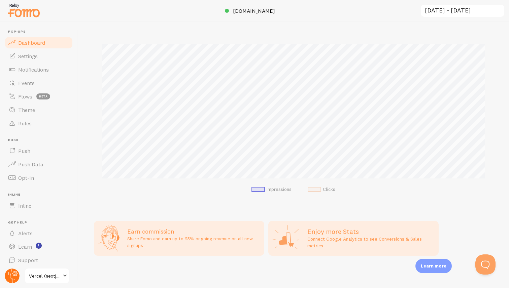
click at [14, 276] on icon at bounding box center [14, 273] width 5 height 5
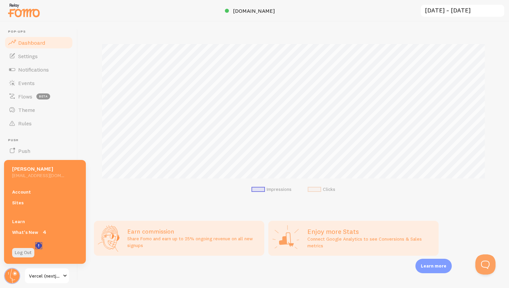
click at [38, 245] on rect "<p>Watch New Feature Tutorials!</p>" at bounding box center [39, 246] width 6 height 6
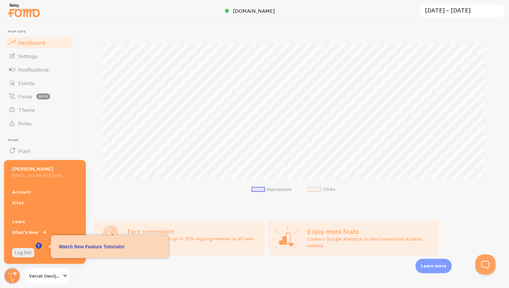
click at [96, 280] on div "Impressions 26 Quantity of notifications shown Clicks 0 Traffic from clicks on …" at bounding box center [293, 155] width 431 height 267
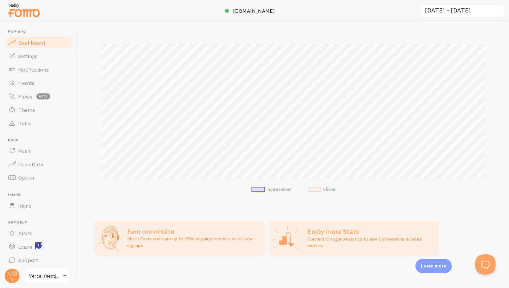
click at [39, 246] on rect "<p>Watch New Feature Tutorials!</p>" at bounding box center [39, 246] width 6 height 6
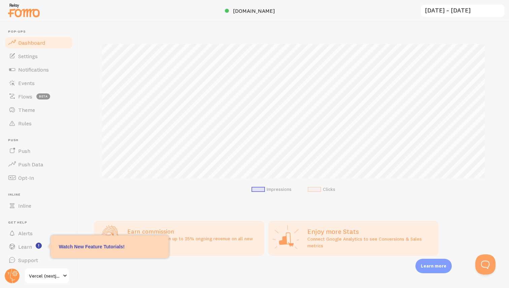
click at [95, 278] on div "Impressions 26 Quantity of notifications shown Clicks 0 Traffic from clicks on …" at bounding box center [293, 155] width 431 height 267
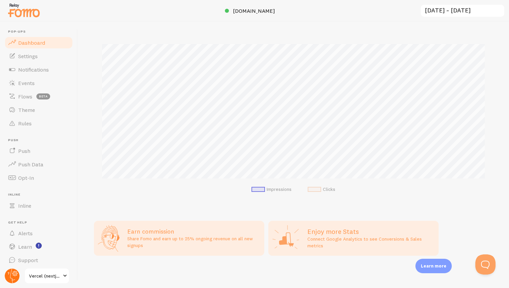
click at [15, 273] on icon at bounding box center [15, 274] width 2 height 2
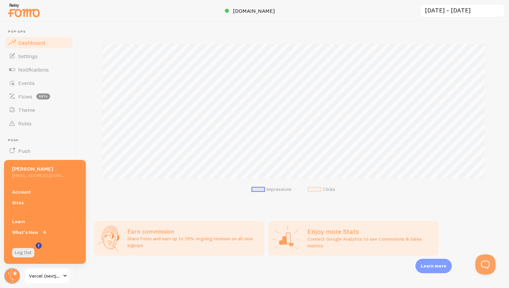
click at [15, 171] on h5 "[PERSON_NAME]" at bounding box center [38, 169] width 52 height 7
click at [19, 170] on h5 "[PERSON_NAME]" at bounding box center [38, 169] width 52 height 7
drag, startPoint x: 19, startPoint y: 170, endPoint x: 36, endPoint y: 174, distance: 17.9
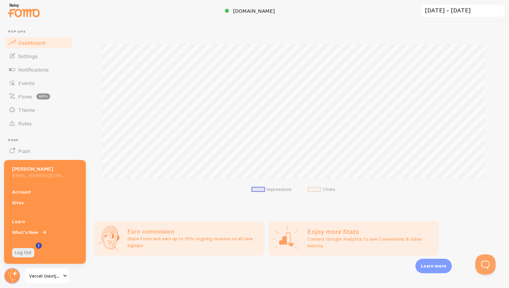
click at [36, 174] on div "[PERSON_NAME] P [EMAIL_ADDRESS][DOMAIN_NAME]" at bounding box center [45, 171] width 82 height 23
click at [36, 174] on h5 "[EMAIL_ADDRESS][DOMAIN_NAME]" at bounding box center [38, 176] width 52 height 6
click at [110, 190] on ul "Impressions Clicks" at bounding box center [293, 190] width 383 height 6
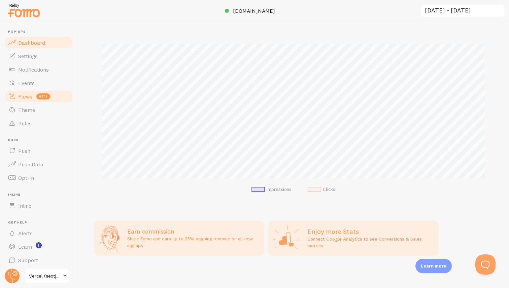
click at [59, 92] on link "Flows beta" at bounding box center [38, 96] width 69 height 13
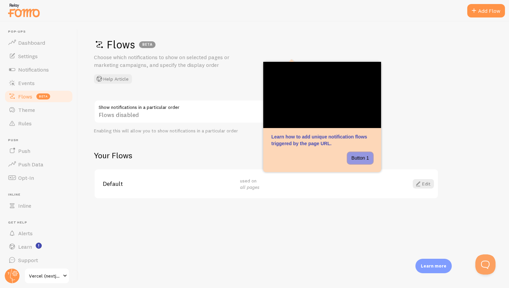
click at [357, 155] on button "Button 1" at bounding box center [360, 158] width 26 height 12
drag, startPoint x: 310, startPoint y: 144, endPoint x: 316, endPoint y: 162, distance: 18.5
click at [315, 162] on div "Learn how to add unique notification flows triggered by the page URL." at bounding box center [322, 117] width 118 height 110
click at [230, 160] on h2 "Your Flows" at bounding box center [266, 155] width 345 height 10
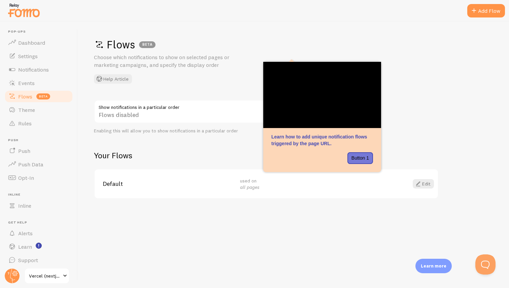
click at [230, 160] on h2 "Your Flows" at bounding box center [266, 155] width 345 height 10
click at [239, 119] on div "Flows disabled" at bounding box center [195, 112] width 202 height 25
click at [40, 117] on link "Rules" at bounding box center [38, 123] width 69 height 13
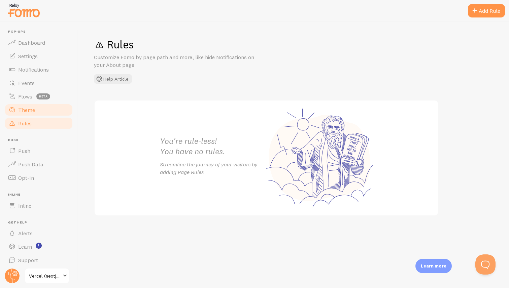
click at [53, 107] on link "Theme" at bounding box center [38, 109] width 69 height 13
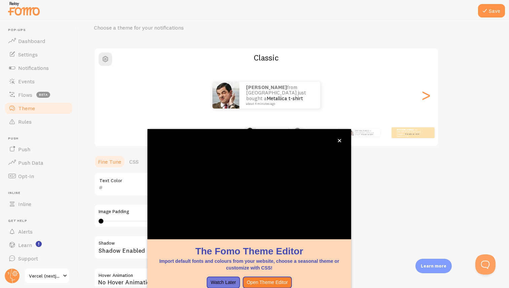
scroll to position [36, 0]
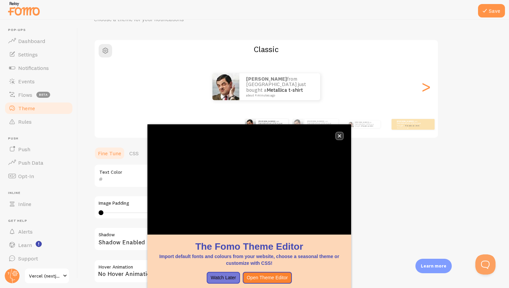
click at [339, 136] on icon "close," at bounding box center [340, 136] width 4 height 4
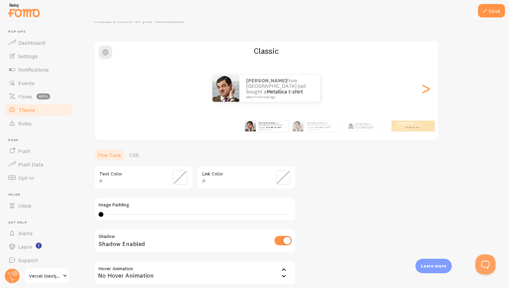
scroll to position [0, 0]
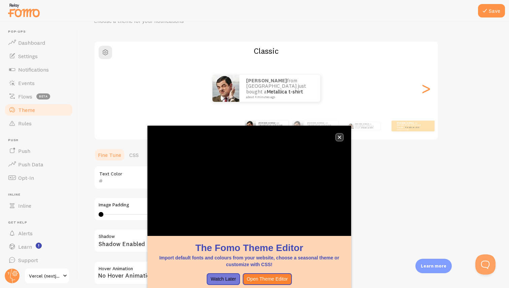
click at [340, 138] on icon "close," at bounding box center [339, 137] width 3 height 3
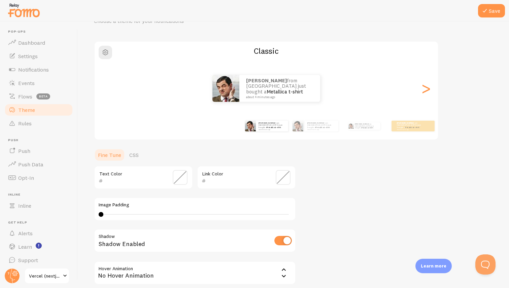
click at [287, 178] on span at bounding box center [283, 177] width 15 height 15
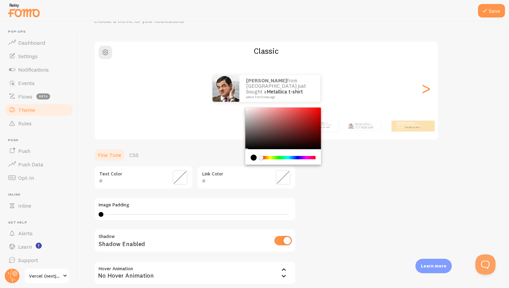
click at [250, 176] on div "Link Color" at bounding box center [246, 178] width 99 height 24
click at [186, 171] on span at bounding box center [180, 177] width 15 height 15
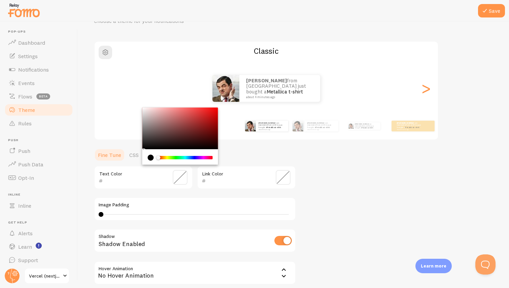
click at [185, 176] on span at bounding box center [180, 177] width 15 height 15
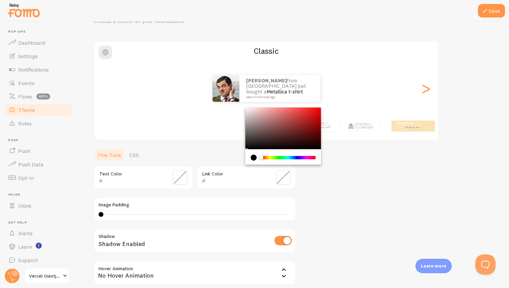
click at [207, 180] on input "text" at bounding box center [237, 181] width 62 height 8
click at [279, 181] on span at bounding box center [283, 177] width 15 height 15
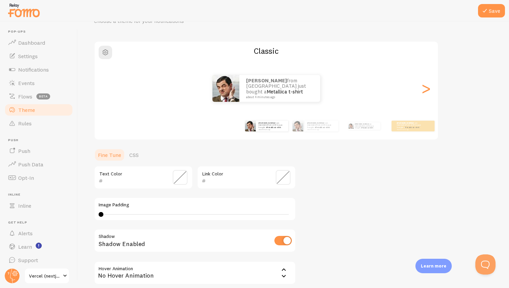
click at [312, 186] on div "Theme Choose a theme for your notifications Classic [PERSON_NAME] from [GEOGRAP…" at bounding box center [293, 160] width 399 height 319
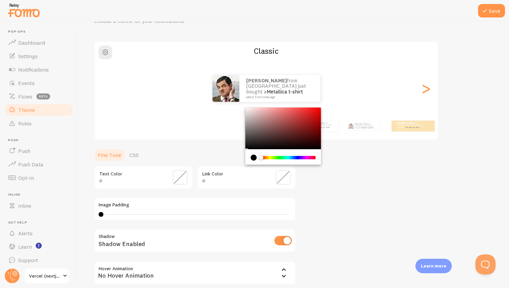
click at [244, 178] on input "text" at bounding box center [237, 181] width 62 height 8
click at [141, 179] on input "text" at bounding box center [134, 181] width 62 height 8
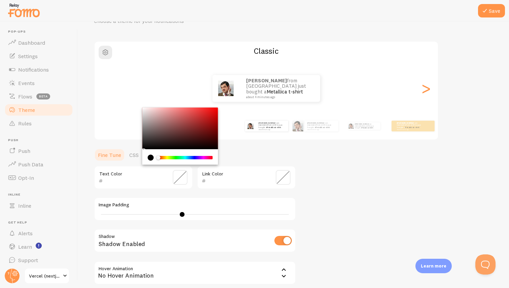
drag, startPoint x: 101, startPoint y: 214, endPoint x: 198, endPoint y: 225, distance: 97.2
click at [197, 225] on div "Text Color Link Color Image Padding 17 Shadow Shadow Enabled Hover Animation no…" at bounding box center [195, 230] width 202 height 129
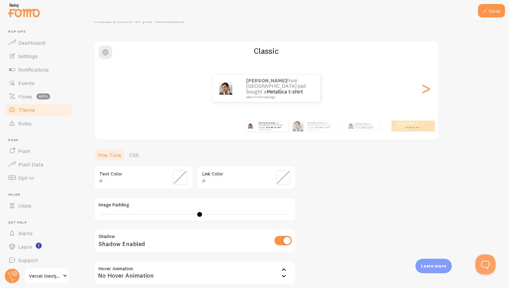
drag, startPoint x: 198, startPoint y: 225, endPoint x: 205, endPoint y: 225, distance: 7.1
click at [205, 225] on div "Text Color Link Color Image Padding 21 Shadow Shadow Enabled Hover Animation no…" at bounding box center [195, 230] width 202 height 129
drag, startPoint x: 199, startPoint y: 215, endPoint x: 186, endPoint y: 203, distance: 18.3
click at [186, 203] on div "Image Padding 24" at bounding box center [195, 210] width 202 height 24
click at [186, 203] on label "Image Padding" at bounding box center [195, 205] width 193 height 6
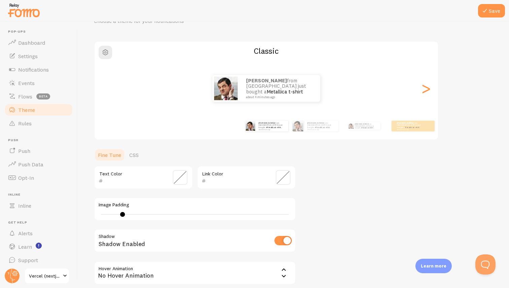
type input "0"
drag, startPoint x: 186, startPoint y: 212, endPoint x: 93, endPoint y: 201, distance: 94.2
click at [94, 201] on div "Save Theme Choose a theme for your notifications Classic [PERSON_NAME] from [GE…" at bounding box center [293, 155] width 431 height 267
click at [89, 207] on div "Save Theme Choose a theme for your notifications Classic [PERSON_NAME] from [GE…" at bounding box center [293, 155] width 431 height 267
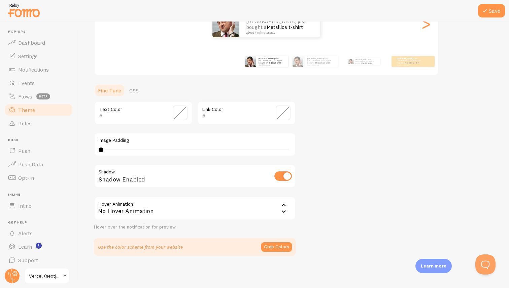
click at [207, 214] on div "No Hover Animation" at bounding box center [195, 209] width 202 height 24
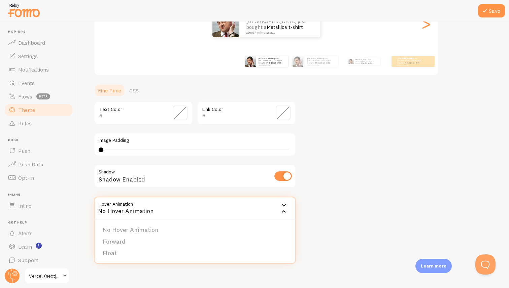
click at [301, 207] on div "Theme Choose a theme for your notifications Classic [PERSON_NAME] from [GEOGRAP…" at bounding box center [293, 96] width 399 height 319
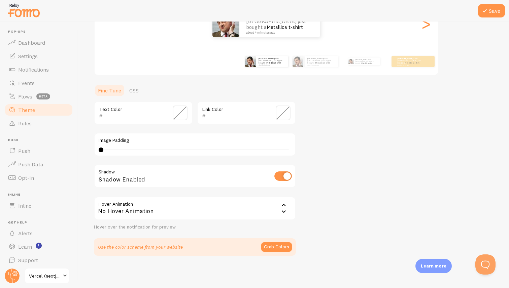
click at [289, 208] on div "No Hover Animation" at bounding box center [195, 209] width 202 height 24
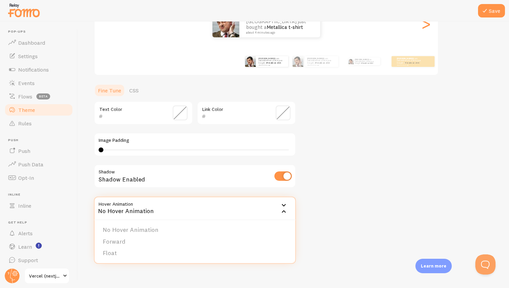
click at [288, 208] on div "No Hover Animation" at bounding box center [195, 209] width 202 height 24
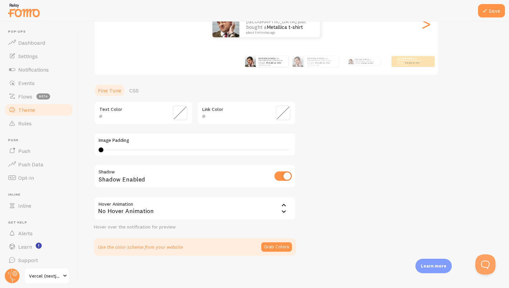
click at [288, 208] on div "No Hover Animation" at bounding box center [195, 209] width 202 height 24
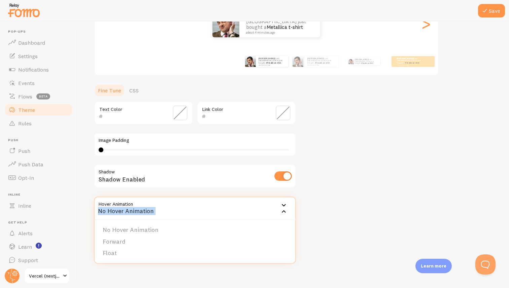
click at [288, 208] on div "No Hover Animation" at bounding box center [195, 209] width 202 height 24
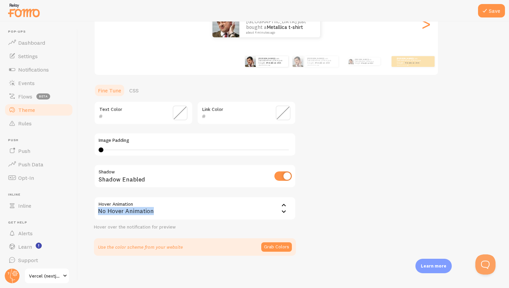
click at [288, 208] on div "No Hover Animation" at bounding box center [195, 209] width 202 height 24
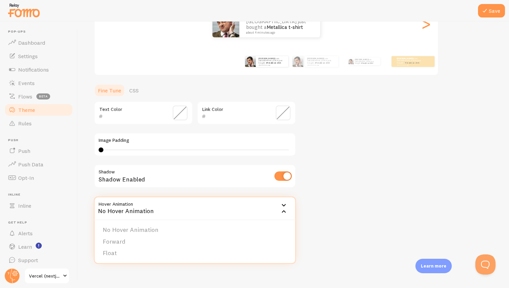
click at [288, 208] on div "No Hover Animation" at bounding box center [195, 209] width 202 height 24
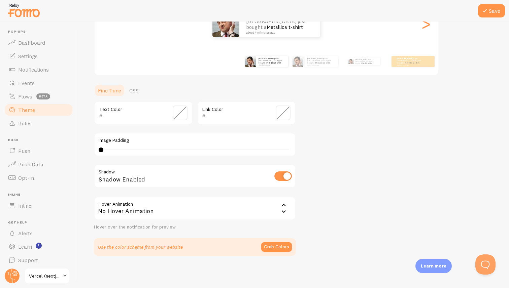
click at [288, 208] on div "No Hover Animation" at bounding box center [195, 209] width 202 height 24
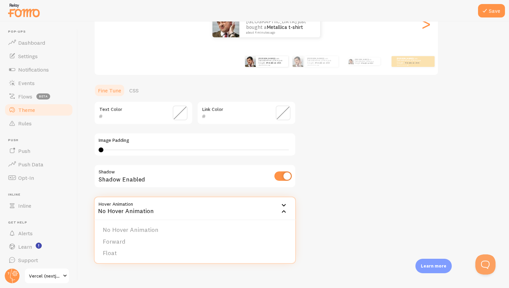
click at [288, 208] on div "No Hover Animation" at bounding box center [195, 209] width 202 height 24
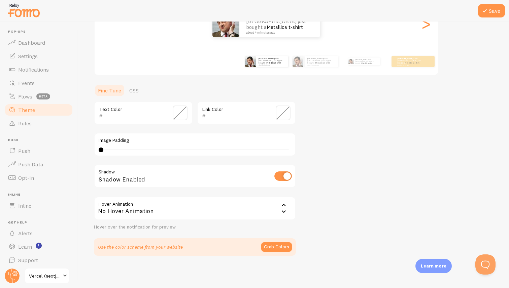
click at [288, 208] on div "No Hover Animation" at bounding box center [195, 209] width 202 height 24
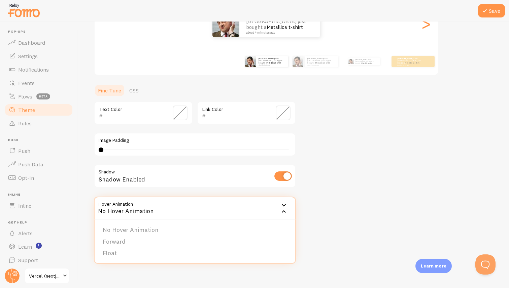
click at [288, 208] on div "No Hover Animation" at bounding box center [195, 209] width 202 height 24
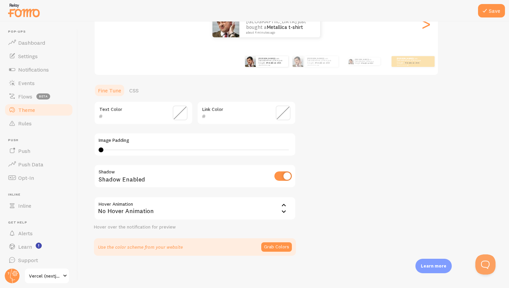
click at [150, 227] on div "Hover over the notification for preview" at bounding box center [195, 227] width 202 height 6
click at [152, 228] on div "Hover over the notification for preview" at bounding box center [195, 227] width 202 height 6
click at [152, 247] on p "Use the color scheme from your website" at bounding box center [140, 247] width 85 height 7
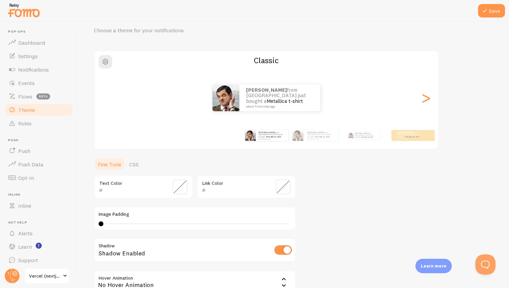
scroll to position [16, 0]
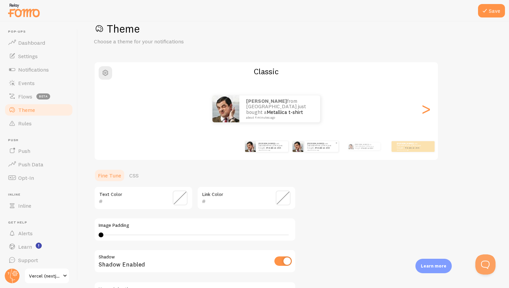
click at [314, 150] on small "about 4 minutes ago" at bounding box center [321, 149] width 28 height 1
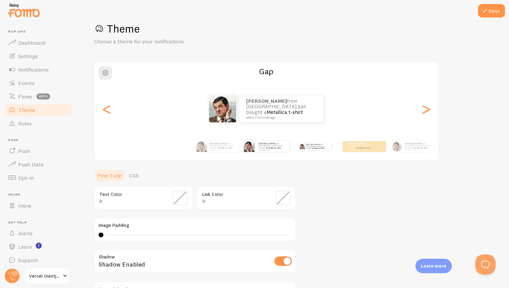
click at [316, 149] on div "[PERSON_NAME] from [GEOGRAPHIC_DATA] just bought a Metallica t-shirt about 4 mi…" at bounding box center [314, 146] width 43 height 19
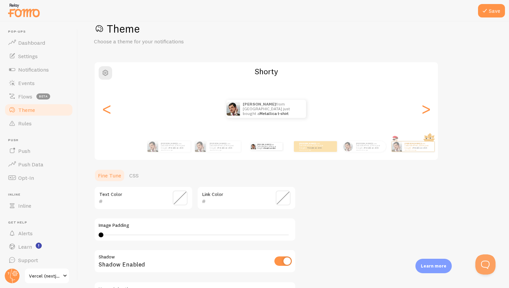
click at [316, 149] on small "about 4 minutes ago" at bounding box center [312, 149] width 26 height 1
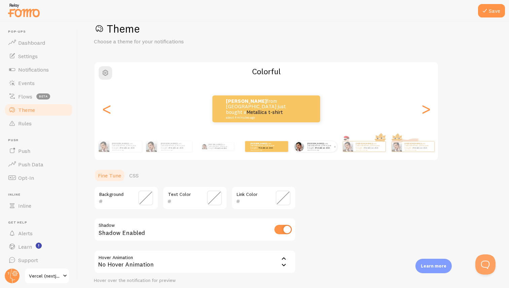
click at [316, 149] on small "about 4 minutes ago" at bounding box center [320, 149] width 26 height 1
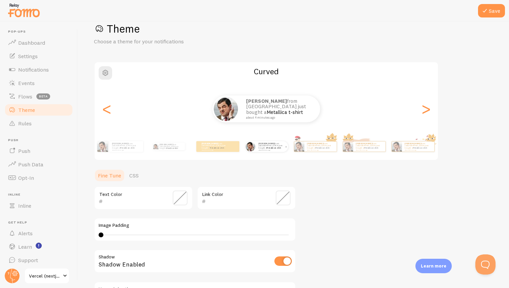
click at [316, 149] on small "about 4 minutes ago" at bounding box center [320, 149] width 26 height 1
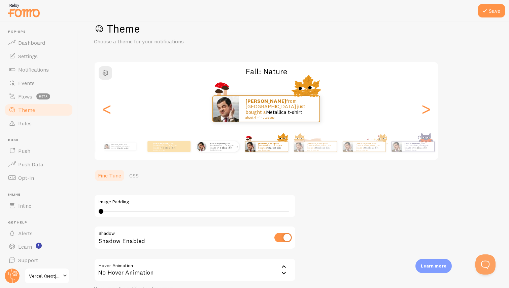
click at [316, 149] on small "about 4 minutes ago" at bounding box center [320, 149] width 26 height 1
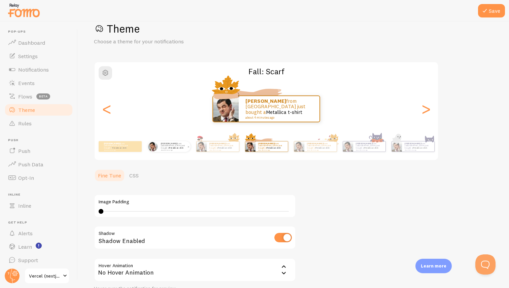
click at [316, 149] on small "about 4 minutes ago" at bounding box center [320, 149] width 26 height 1
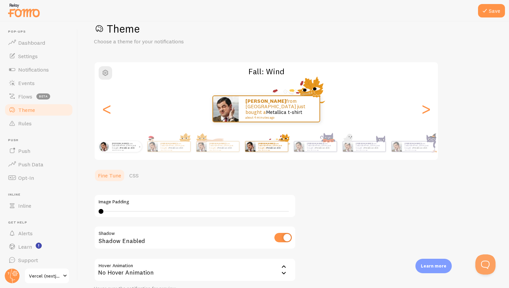
click at [316, 149] on small "about 4 minutes ago" at bounding box center [320, 149] width 26 height 1
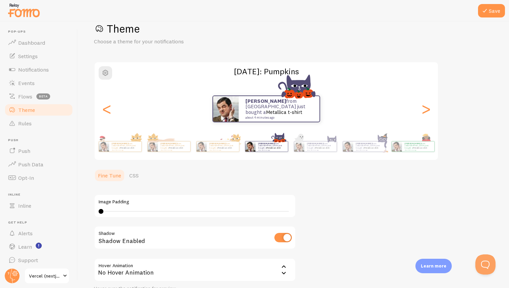
click at [316, 149] on small "about 4 minutes ago" at bounding box center [320, 149] width 26 height 1
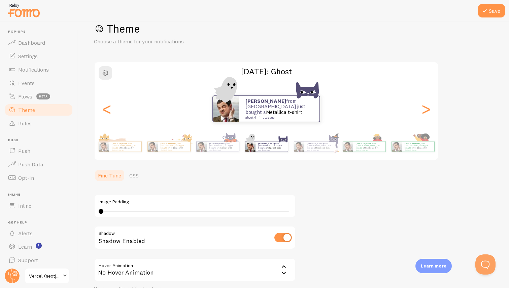
click at [284, 149] on small "about 4 minutes ago" at bounding box center [271, 149] width 26 height 1
click at [315, 149] on small "about 4 minutes ago" at bounding box center [320, 149] width 26 height 1
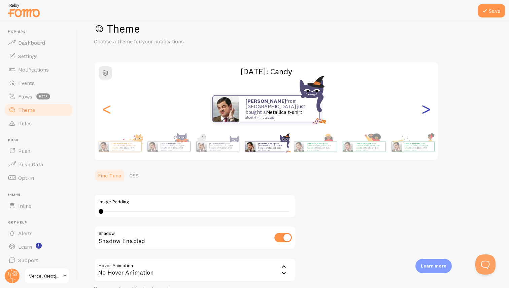
click at [425, 108] on div ">" at bounding box center [426, 109] width 8 height 48
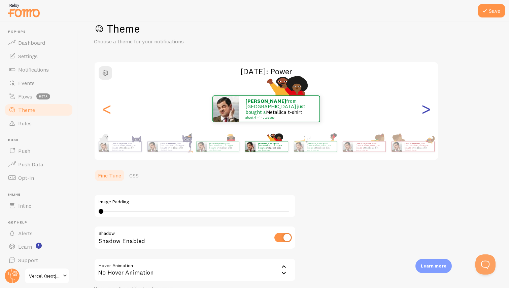
click at [425, 108] on div ">" at bounding box center [426, 109] width 8 height 48
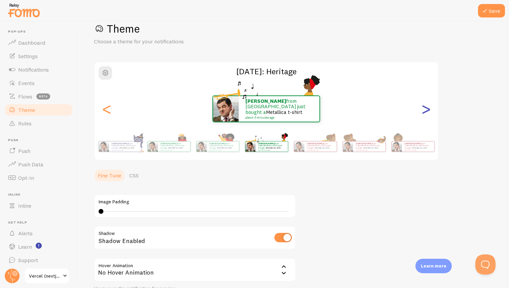
click at [425, 108] on div ">" at bounding box center [426, 109] width 8 height 48
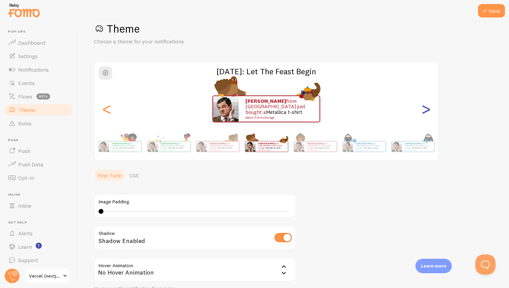
click at [425, 108] on div ">" at bounding box center [426, 109] width 8 height 48
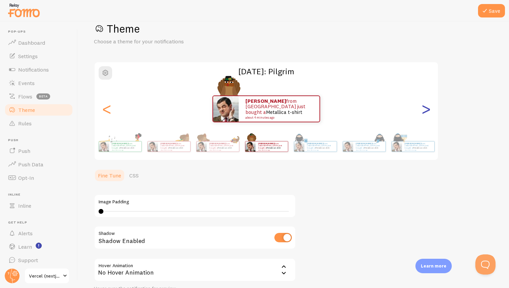
click at [425, 108] on div ">" at bounding box center [426, 109] width 8 height 48
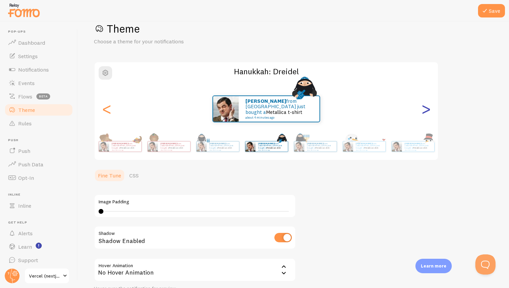
click at [425, 108] on div ">" at bounding box center [426, 109] width 8 height 48
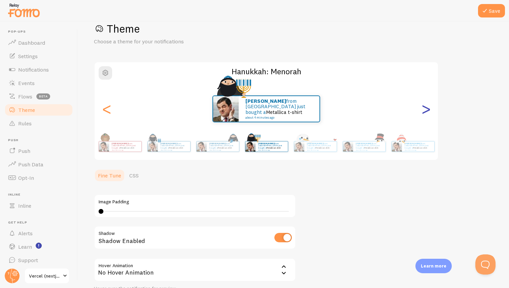
click at [425, 108] on div ">" at bounding box center [426, 109] width 8 height 48
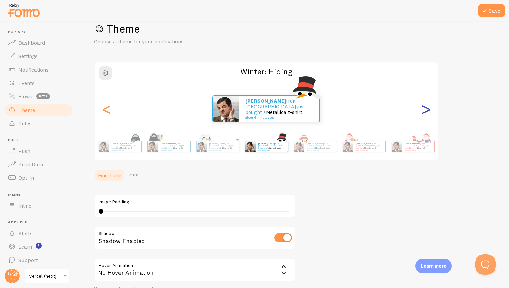
click at [425, 108] on div ">" at bounding box center [426, 109] width 8 height 48
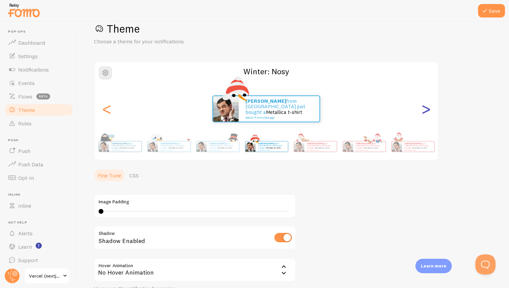
click at [425, 108] on div ">" at bounding box center [426, 109] width 8 height 48
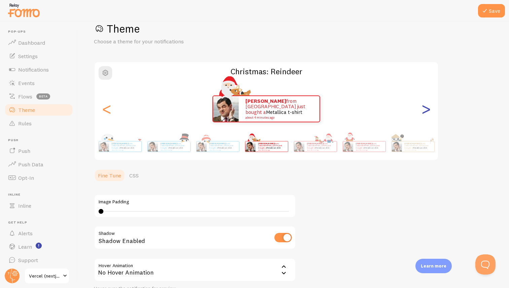
click at [425, 108] on div ">" at bounding box center [426, 109] width 8 height 48
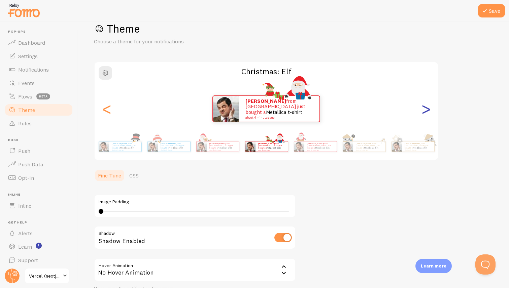
click at [425, 108] on div ">" at bounding box center [426, 109] width 8 height 48
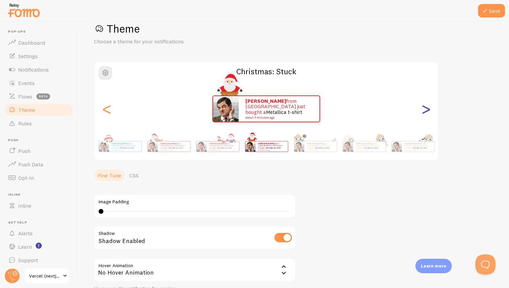
click at [425, 108] on div ">" at bounding box center [426, 109] width 8 height 48
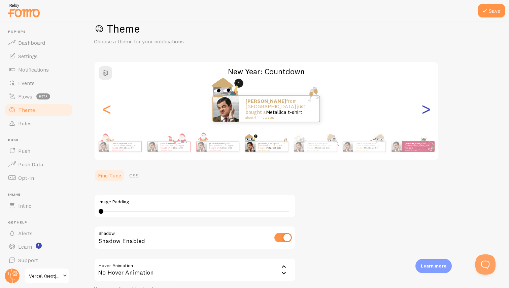
click at [425, 108] on div ">" at bounding box center [426, 109] width 8 height 48
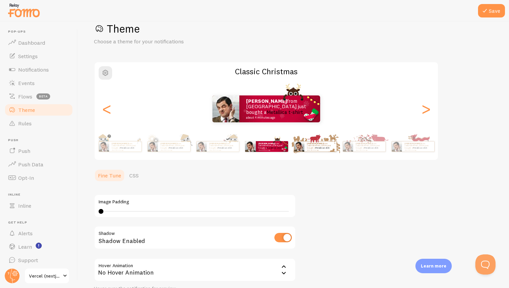
click at [318, 147] on link "Metallica t-shirt" at bounding box center [322, 148] width 14 height 3
click at [422, 110] on div ">" at bounding box center [426, 109] width 8 height 48
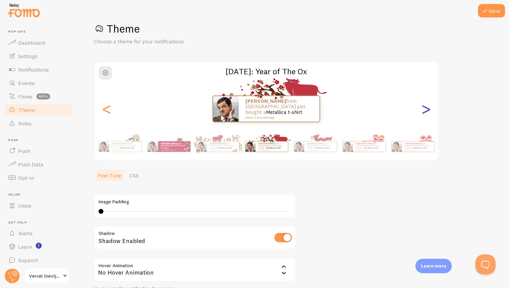
click at [422, 110] on div ">" at bounding box center [426, 109] width 8 height 48
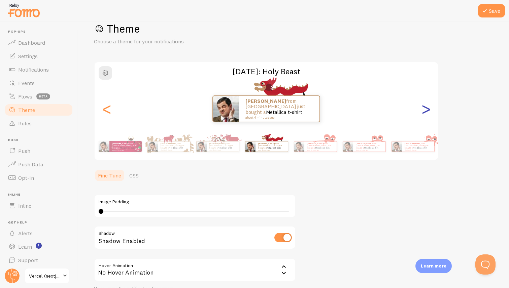
click at [422, 110] on div ">" at bounding box center [426, 109] width 8 height 48
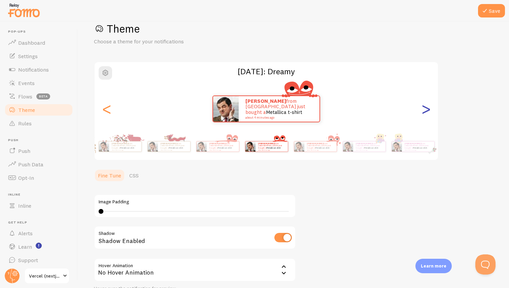
click at [422, 110] on div ">" at bounding box center [426, 109] width 8 height 48
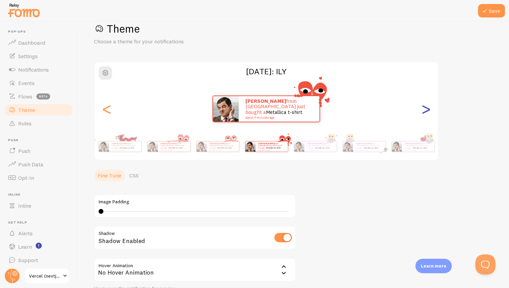
click at [422, 110] on div ">" at bounding box center [426, 109] width 8 height 48
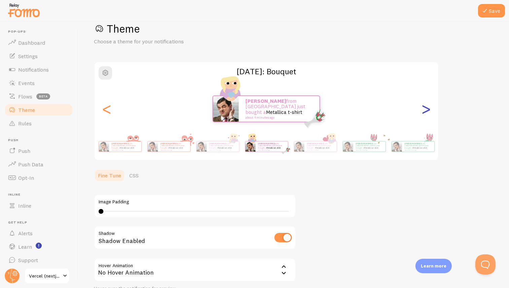
click at [422, 110] on div ">" at bounding box center [426, 109] width 8 height 48
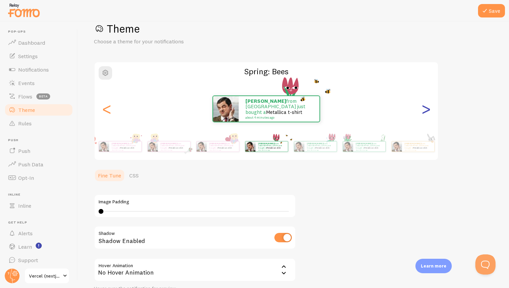
click at [422, 110] on div ">" at bounding box center [426, 109] width 8 height 48
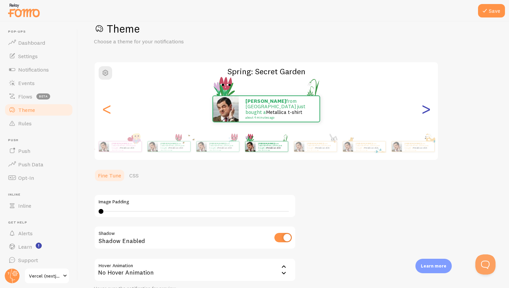
click at [422, 110] on div ">" at bounding box center [426, 109] width 8 height 48
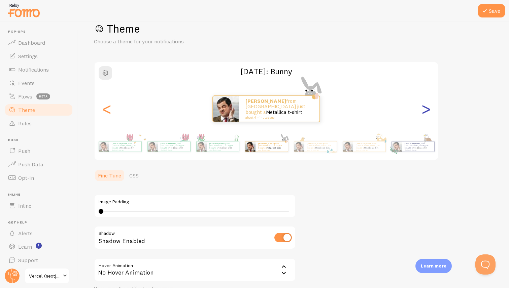
click at [422, 110] on div ">" at bounding box center [426, 109] width 8 height 48
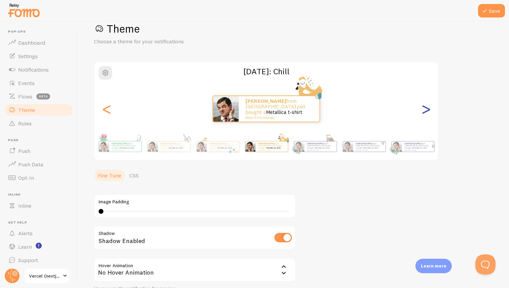
click at [422, 110] on div ">" at bounding box center [426, 109] width 8 height 48
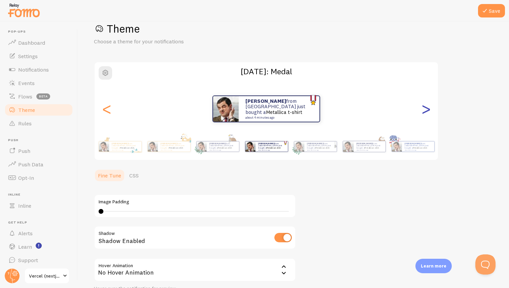
click at [422, 110] on div ">" at bounding box center [426, 109] width 8 height 48
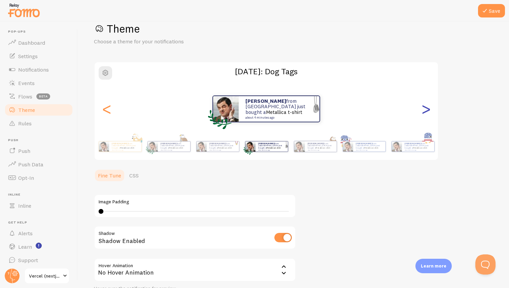
click at [422, 110] on div ">" at bounding box center [426, 109] width 8 height 48
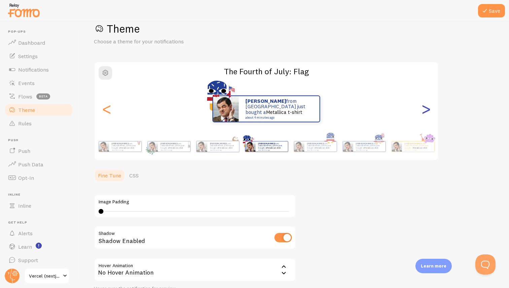
click at [422, 110] on div ">" at bounding box center [426, 109] width 8 height 48
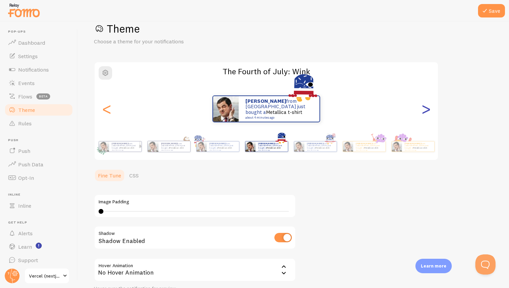
click at [422, 110] on div ">" at bounding box center [426, 109] width 8 height 48
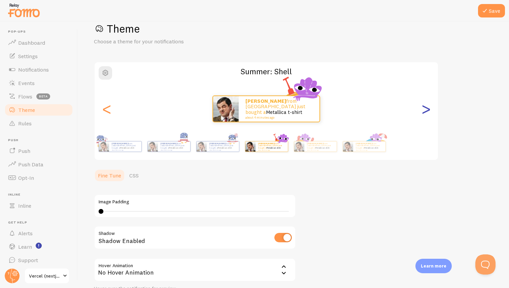
click at [422, 110] on div ">" at bounding box center [426, 109] width 8 height 48
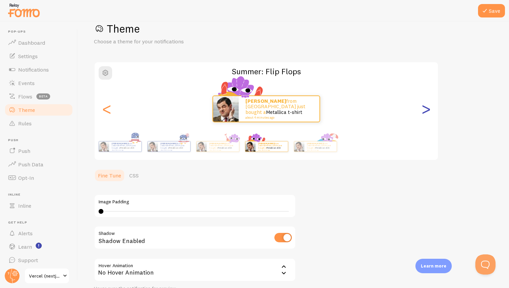
click at [422, 110] on div ">" at bounding box center [426, 109] width 8 height 48
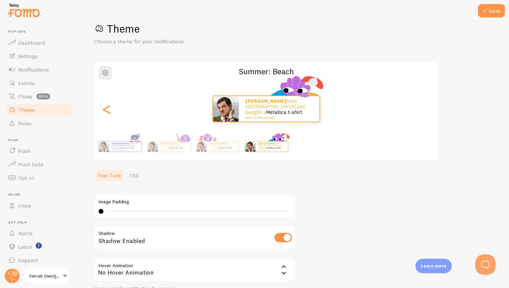
click at [388, 119] on div "[PERSON_NAME] from [GEOGRAPHIC_DATA] just bought a Metallica t-shirt about 4 mi…" at bounding box center [266, 109] width 343 height 27
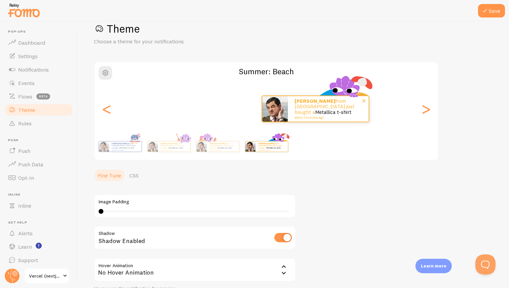
click at [324, 119] on div "[PERSON_NAME] from [GEOGRAPHIC_DATA] just bought a Metallica t-shirt about 4 mi…" at bounding box center [328, 109] width 81 height 26
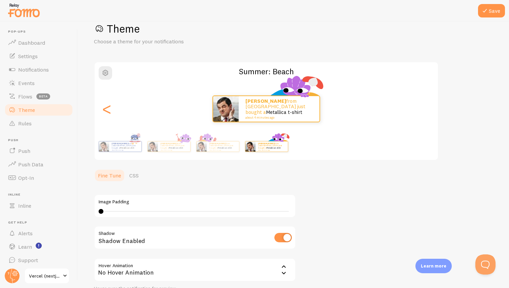
click at [337, 124] on div "[PERSON_NAME] from [GEOGRAPHIC_DATA] just bought a Metallica t-shirt about 4 mi…" at bounding box center [266, 109] width 343 height 48
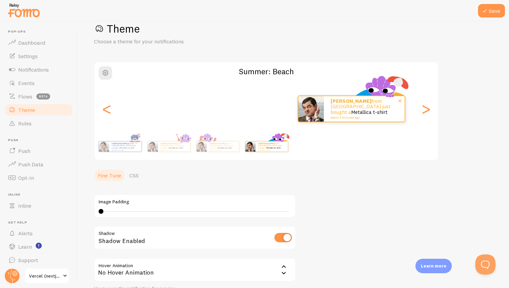
click at [364, 104] on p "[PERSON_NAME] from [GEOGRAPHIC_DATA] just bought a Metallica t-shirt about 4 mi…" at bounding box center [364, 109] width 67 height 21
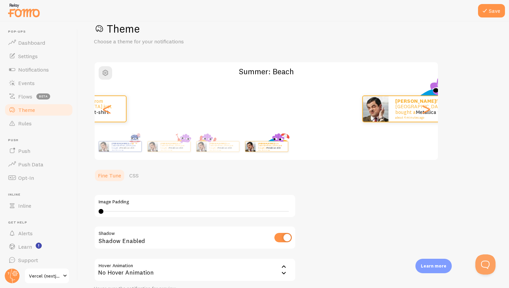
click at [403, 103] on div "[PERSON_NAME] from [GEOGRAPHIC_DATA] just bought a Metallica t-shirt about 4 mi…" at bounding box center [428, 109] width 81 height 26
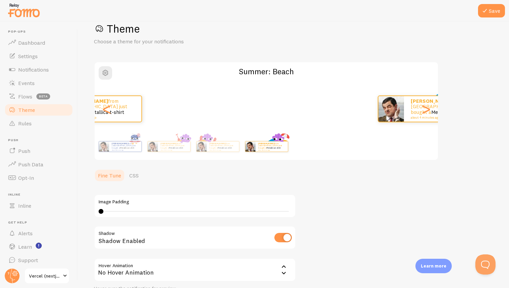
click at [441, 98] on div "Theme Choose a theme for your notifications Summer: Beach [PERSON_NAME] from [G…" at bounding box center [293, 170] width 399 height 296
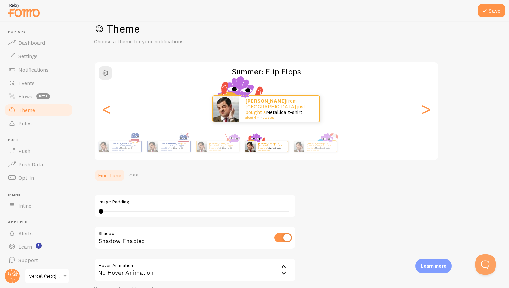
drag, startPoint x: 117, startPoint y: 210, endPoint x: 141, endPoint y: 214, distance: 24.6
click at [141, 214] on div "0 0 - undefined" at bounding box center [195, 211] width 193 height 5
drag, startPoint x: 143, startPoint y: 211, endPoint x: 163, endPoint y: 224, distance: 23.9
click at [162, 223] on div "Image Padding 7 Shadow Shadow Enabled Hover Animation none No Hover Animation N…" at bounding box center [195, 239] width 202 height 106
type input "0"
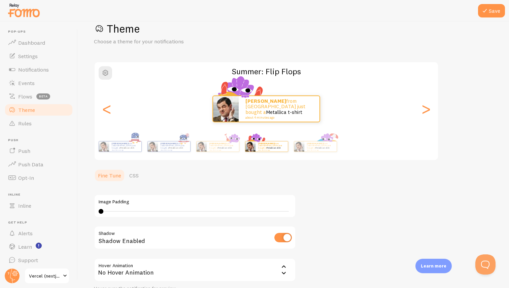
drag, startPoint x: 161, startPoint y: 211, endPoint x: 95, endPoint y: 199, distance: 67.1
click at [95, 199] on div "Image Padding 0" at bounding box center [195, 207] width 202 height 24
click at [282, 235] on input "checkbox" at bounding box center [283, 237] width 18 height 9
checkbox input "true"
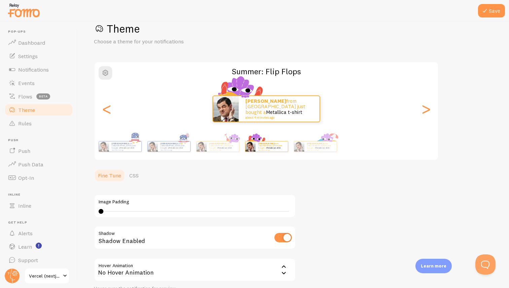
click at [109, 236] on div "Shadow Enabled" at bounding box center [195, 238] width 202 height 25
drag, startPoint x: 109, startPoint y: 236, endPoint x: 127, endPoint y: 241, distance: 18.4
click at [127, 241] on div "Shadow Enabled" at bounding box center [195, 238] width 202 height 25
click at [103, 236] on div "Shadow Enabled" at bounding box center [195, 238] width 202 height 25
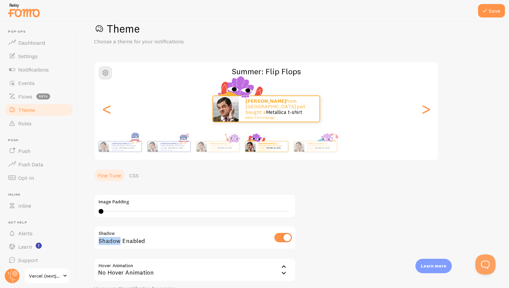
click at [103, 236] on div "Shadow Enabled" at bounding box center [195, 238] width 202 height 25
click at [104, 233] on div "Shadow Enabled" at bounding box center [195, 238] width 202 height 25
click at [114, 236] on div "Shadow Enabled" at bounding box center [195, 238] width 202 height 25
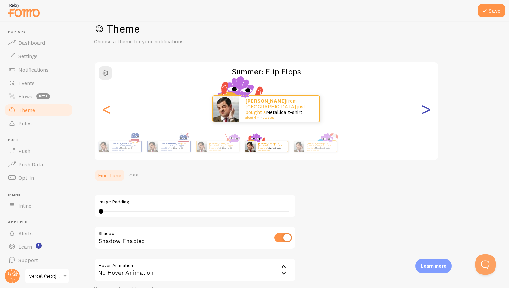
click at [423, 107] on div ">" at bounding box center [426, 109] width 8 height 48
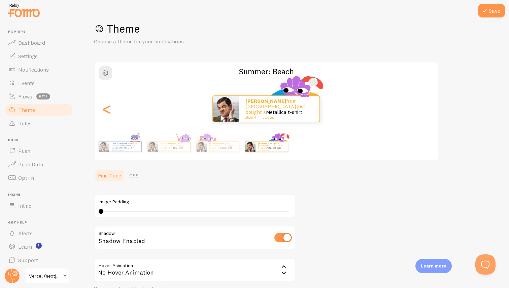
click at [423, 107] on div "[PERSON_NAME] from [GEOGRAPHIC_DATA] just bought a Metallica t-shirt about 4 mi…" at bounding box center [266, 109] width 343 height 27
click at [103, 112] on div "<" at bounding box center [107, 109] width 8 height 48
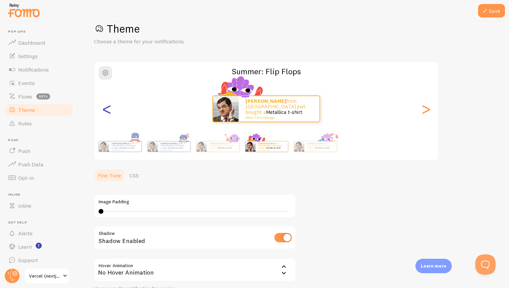
click at [103, 112] on div "<" at bounding box center [107, 109] width 8 height 48
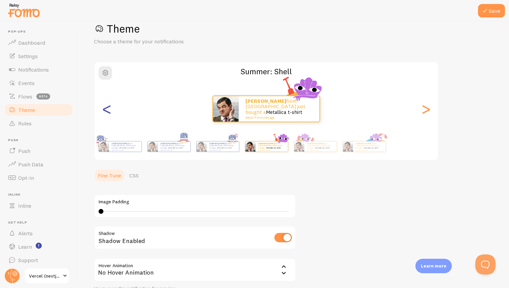
click at [103, 112] on div "<" at bounding box center [107, 109] width 8 height 48
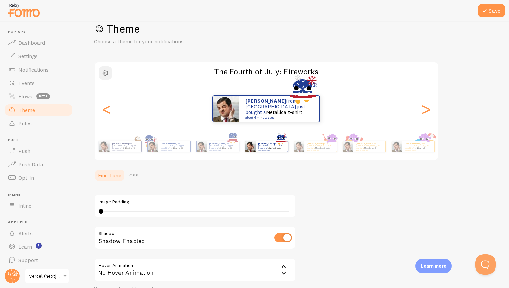
click at [106, 71] on span "button" at bounding box center [105, 73] width 8 height 8
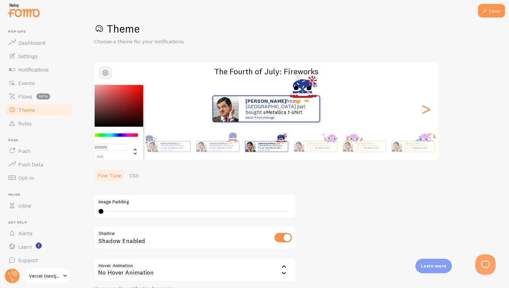
click at [106, 71] on span "button" at bounding box center [105, 73] width 8 height 8
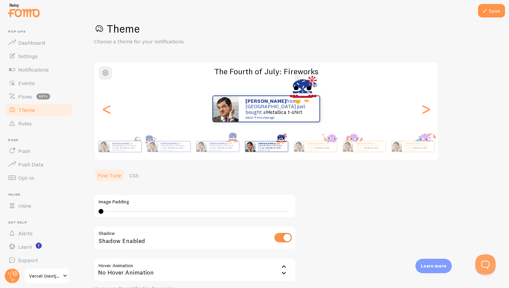
click at [106, 71] on span "button" at bounding box center [105, 73] width 8 height 8
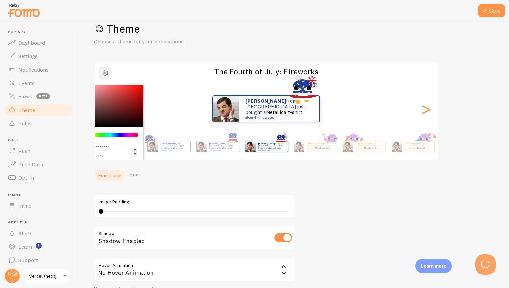
click at [106, 71] on span "button" at bounding box center [105, 73] width 8 height 8
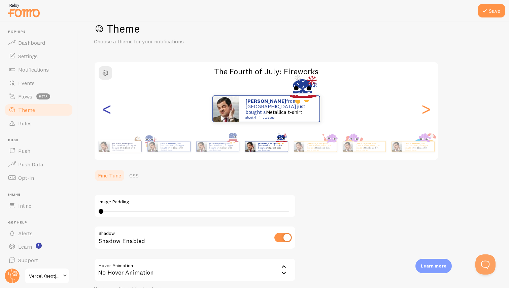
click at [108, 109] on div "<" at bounding box center [107, 109] width 8 height 48
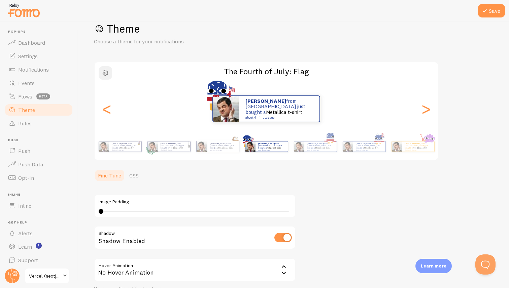
click at [106, 74] on span "button" at bounding box center [105, 73] width 8 height 8
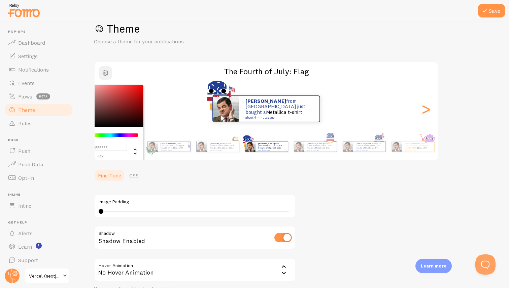
click at [106, 74] on span "button" at bounding box center [105, 73] width 8 height 8
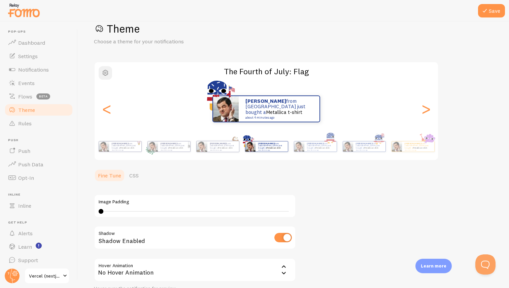
click at [106, 74] on span "button" at bounding box center [105, 73] width 8 height 8
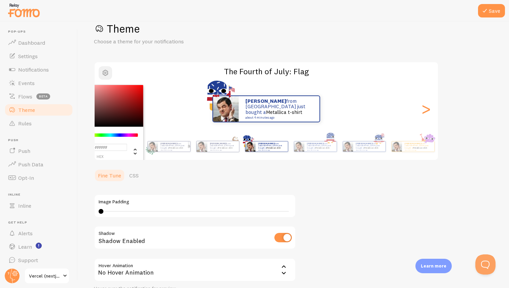
click at [106, 74] on span "button" at bounding box center [105, 73] width 8 height 8
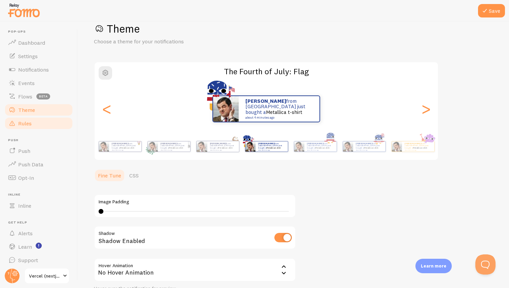
click at [40, 119] on link "Rules" at bounding box center [38, 123] width 69 height 13
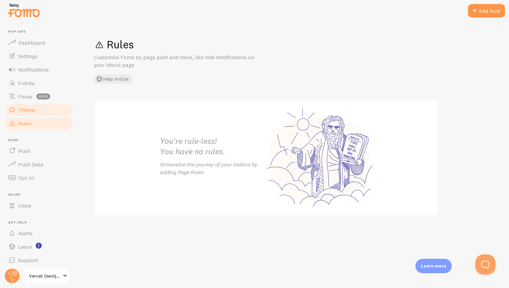
click at [51, 108] on link "Theme" at bounding box center [38, 109] width 69 height 13
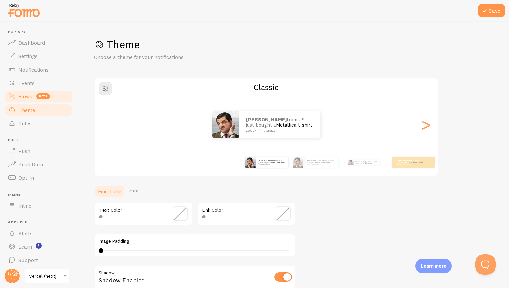
click at [58, 95] on link "Flows beta" at bounding box center [38, 96] width 69 height 13
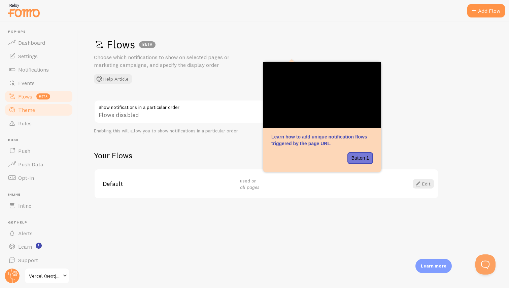
click at [55, 110] on link "Theme" at bounding box center [38, 109] width 69 height 13
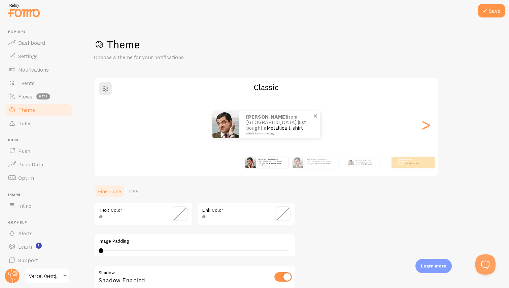
click at [315, 115] on span at bounding box center [315, 115] width 11 height 11
click at [422, 123] on div ">" at bounding box center [426, 125] width 8 height 48
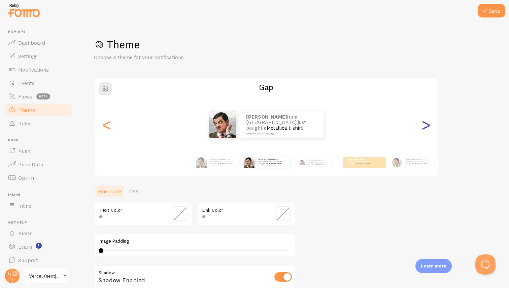
click at [422, 123] on div ">" at bounding box center [426, 125] width 8 height 48
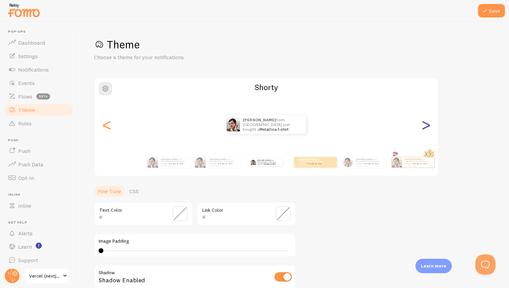
click at [422, 123] on div ">" at bounding box center [426, 125] width 8 height 48
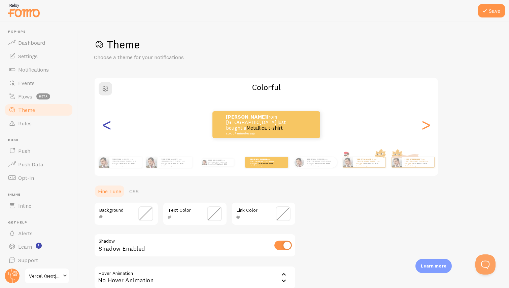
click at [109, 127] on div "<" at bounding box center [107, 125] width 8 height 48
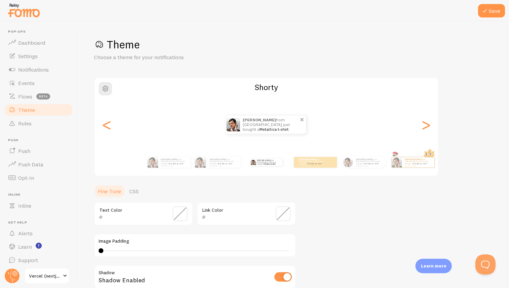
click at [302, 123] on span at bounding box center [302, 119] width 8 height 8
click at [424, 123] on div ">" at bounding box center [426, 125] width 8 height 48
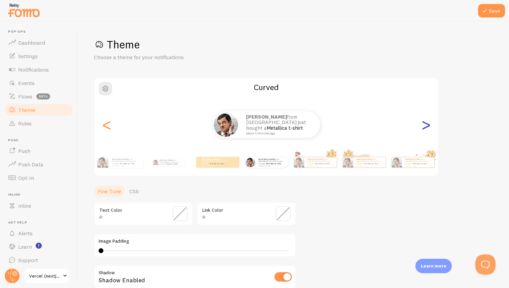
click at [424, 123] on div ">" at bounding box center [426, 125] width 8 height 48
type input "0"
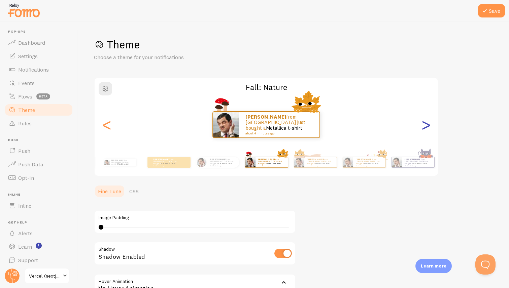
click at [424, 123] on div ">" at bounding box center [426, 125] width 8 height 48
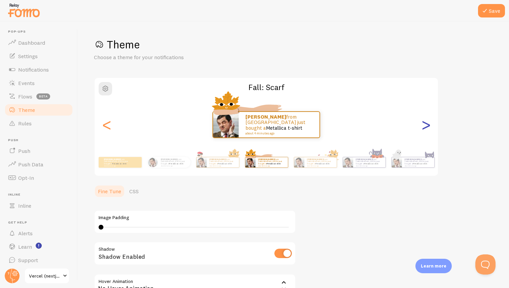
click at [424, 123] on div ">" at bounding box center [426, 125] width 8 height 48
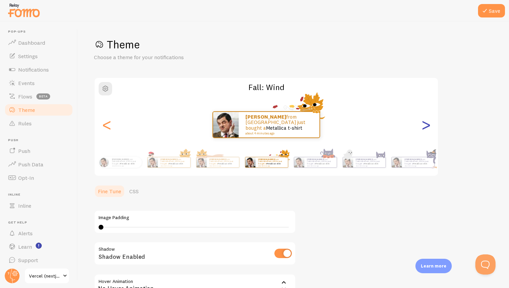
click at [424, 123] on div ">" at bounding box center [426, 125] width 8 height 48
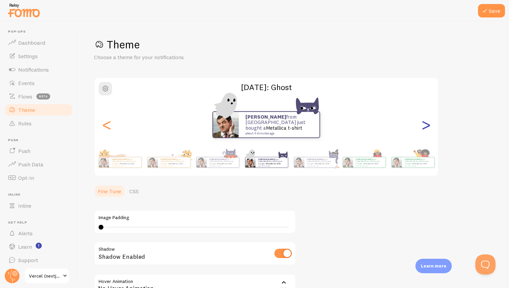
click at [424, 123] on div ">" at bounding box center [426, 125] width 8 height 48
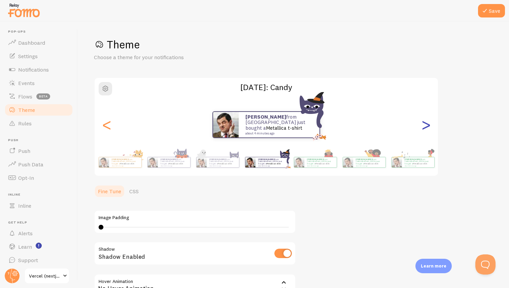
click at [424, 123] on div ">" at bounding box center [426, 125] width 8 height 48
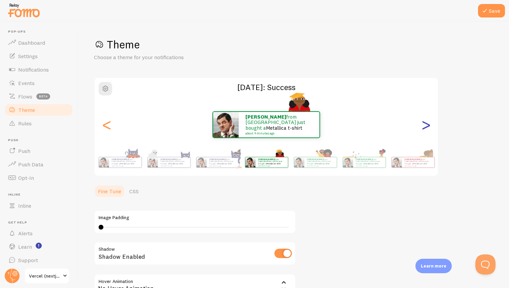
click at [424, 123] on div ">" at bounding box center [426, 125] width 8 height 48
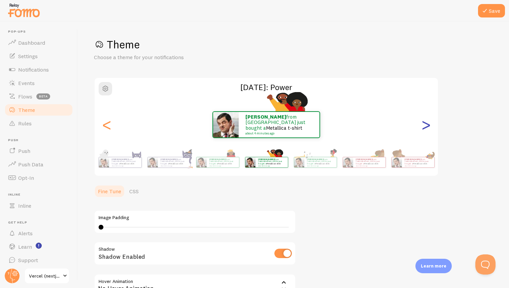
click at [424, 123] on div ">" at bounding box center [426, 125] width 8 height 48
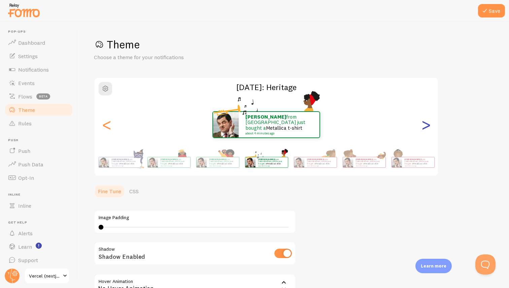
click at [424, 123] on div ">" at bounding box center [426, 125] width 8 height 48
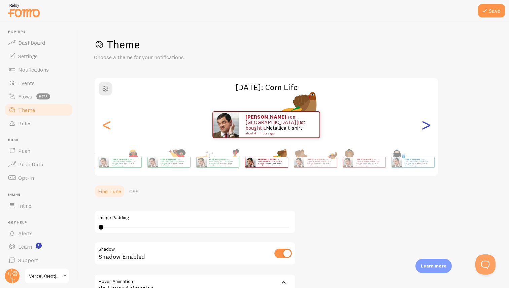
click at [424, 123] on div ">" at bounding box center [426, 125] width 8 height 48
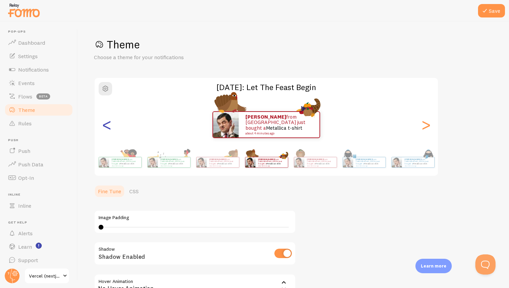
click at [105, 130] on div "<" at bounding box center [107, 125] width 8 height 48
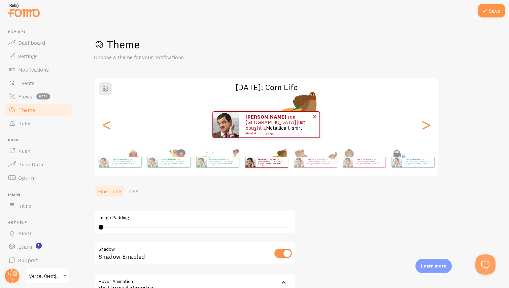
click at [316, 119] on span at bounding box center [314, 116] width 11 height 11
click at [418, 123] on div "[PERSON_NAME] from [GEOGRAPHIC_DATA] just bought a Metallica t-shirt about 4 mi…" at bounding box center [266, 124] width 343 height 27
click at [422, 123] on div ">" at bounding box center [426, 125] width 8 height 48
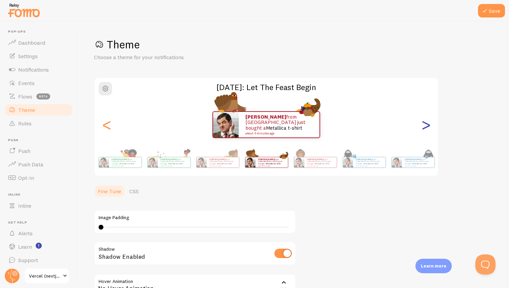
click at [422, 123] on div ">" at bounding box center [426, 125] width 8 height 48
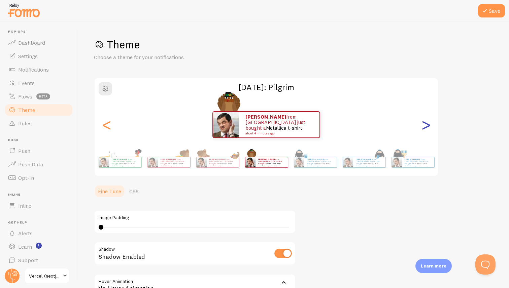
click at [422, 123] on div ">" at bounding box center [426, 125] width 8 height 48
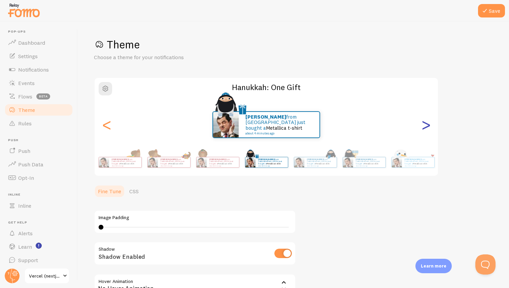
click at [422, 123] on div ">" at bounding box center [426, 125] width 8 height 48
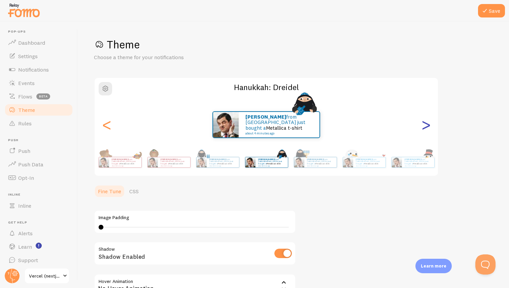
click at [422, 123] on div ">" at bounding box center [426, 125] width 8 height 48
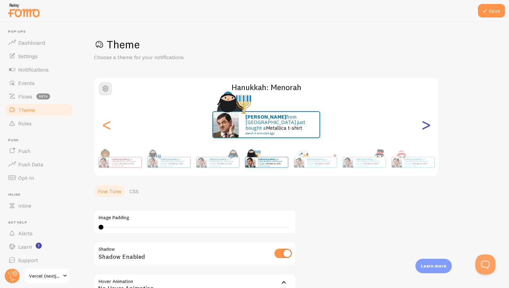
click at [422, 123] on div ">" at bounding box center [426, 125] width 8 height 48
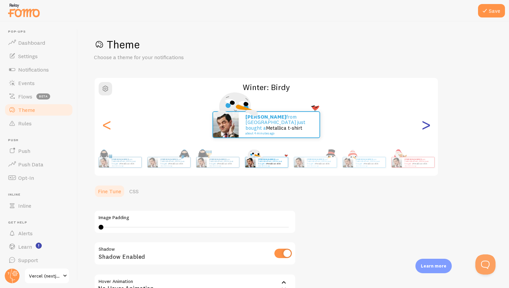
click at [422, 123] on div ">" at bounding box center [426, 125] width 8 height 48
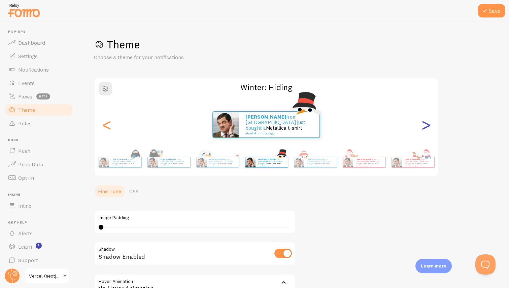
click at [422, 123] on div ">" at bounding box center [426, 125] width 8 height 48
